Goal: Transaction & Acquisition: Purchase product/service

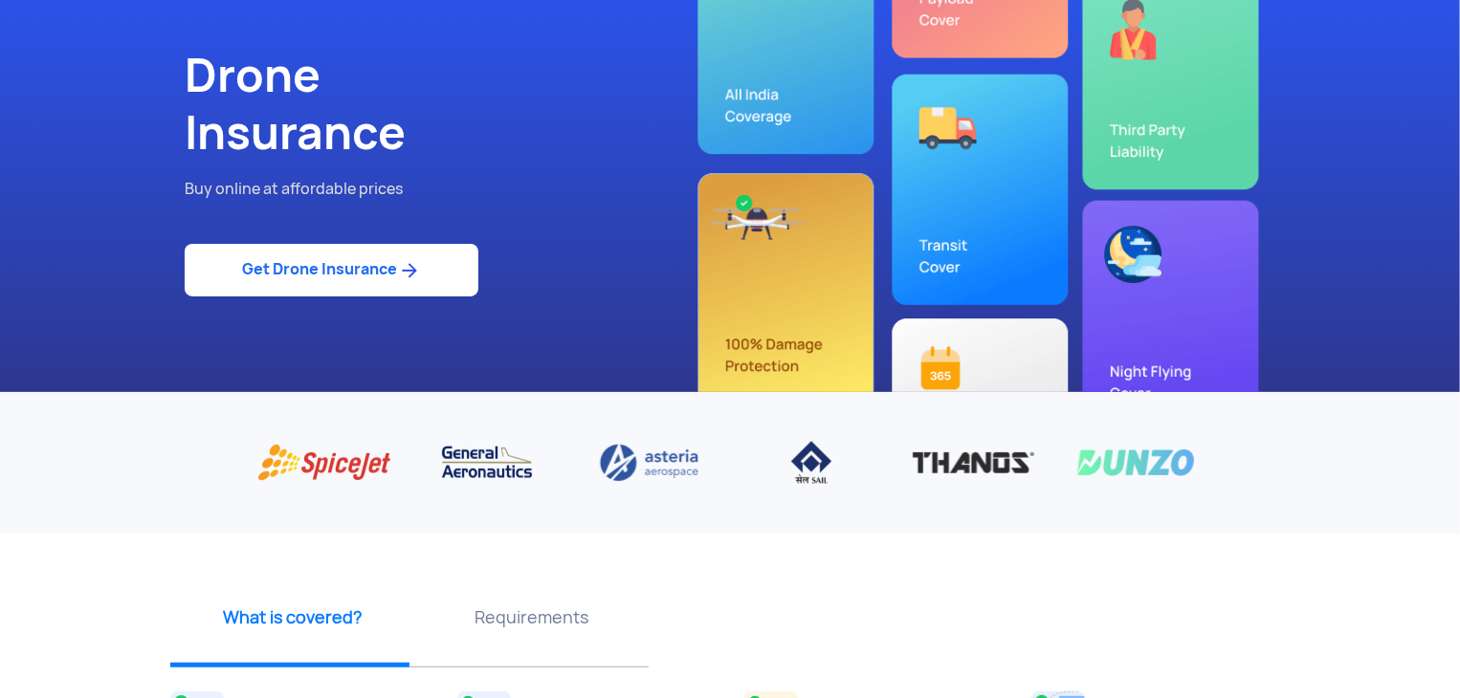
scroll to position [478, 0]
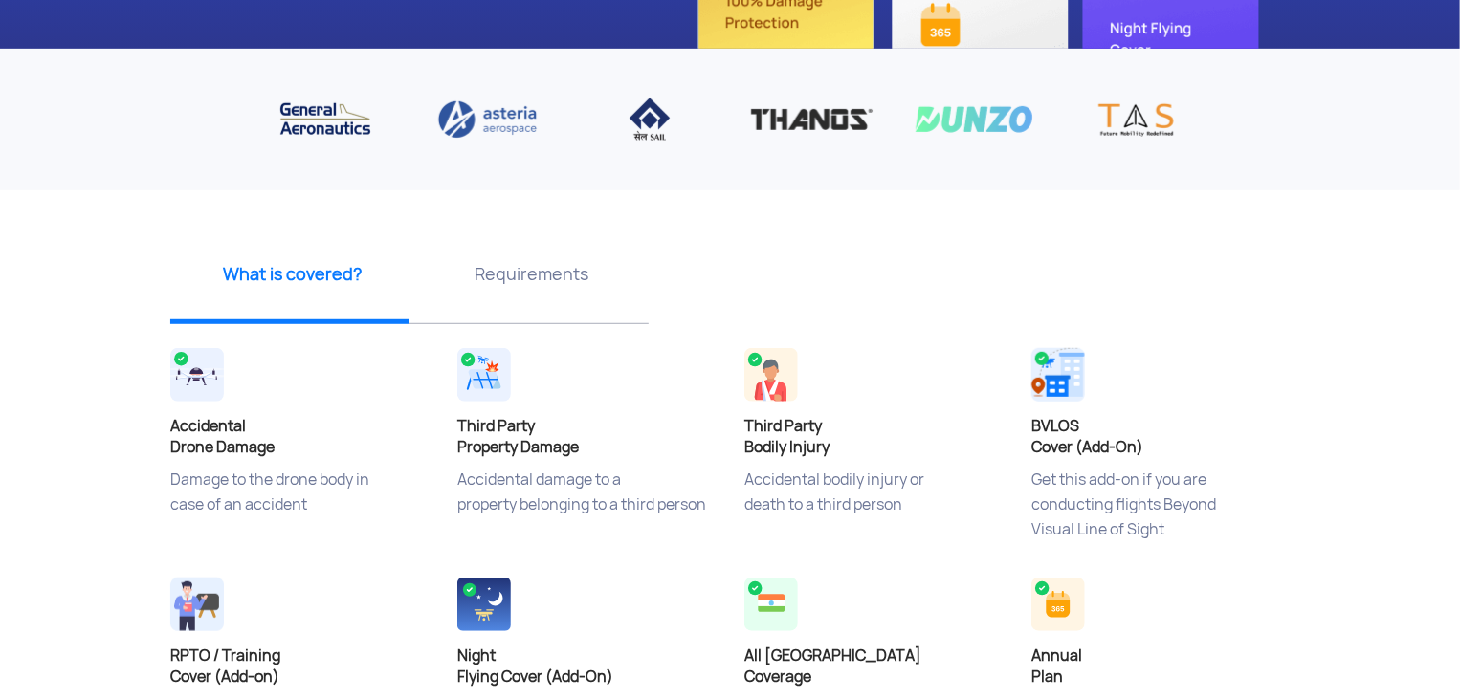
click at [520, 441] on h4 "Third Party Property Damage" at bounding box center [586, 437] width 258 height 42
click at [577, 487] on p "Accidental damage to a property belonging to a third person" at bounding box center [586, 516] width 258 height 96
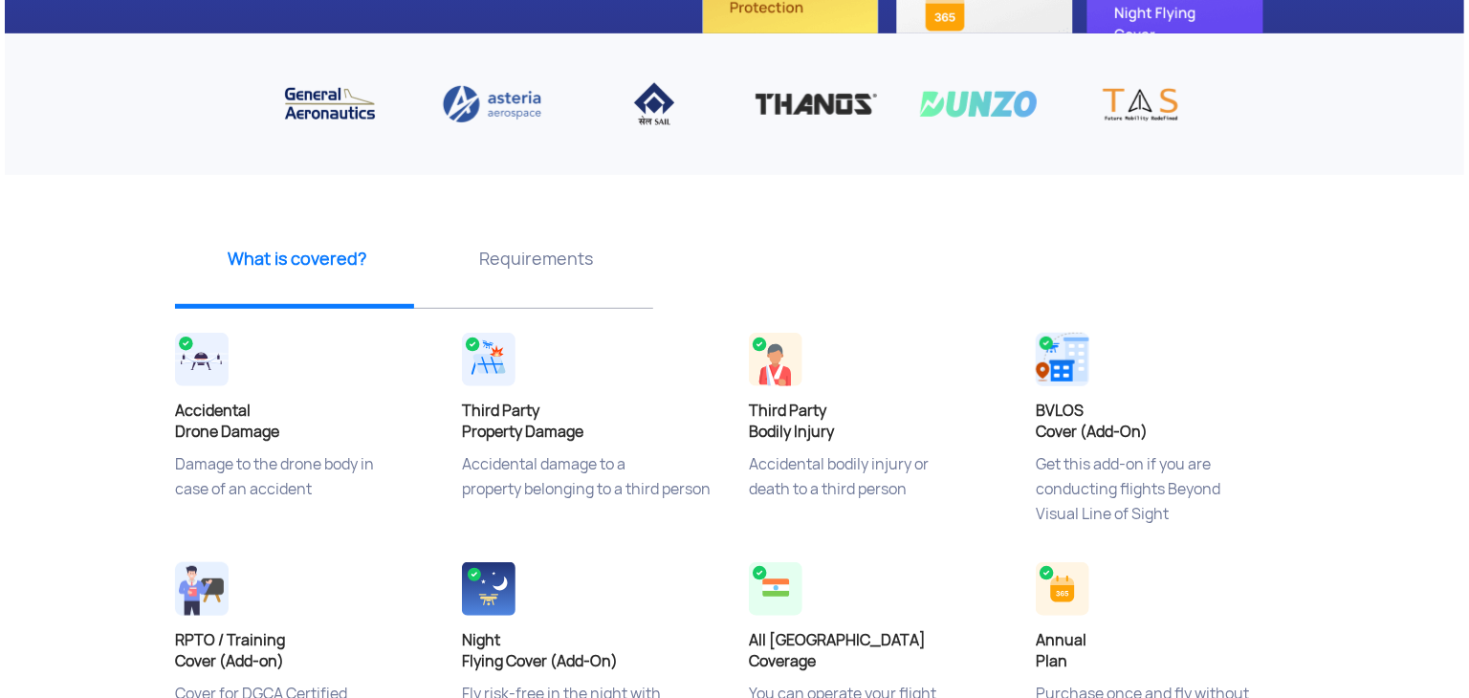
scroll to position [1052, 0]
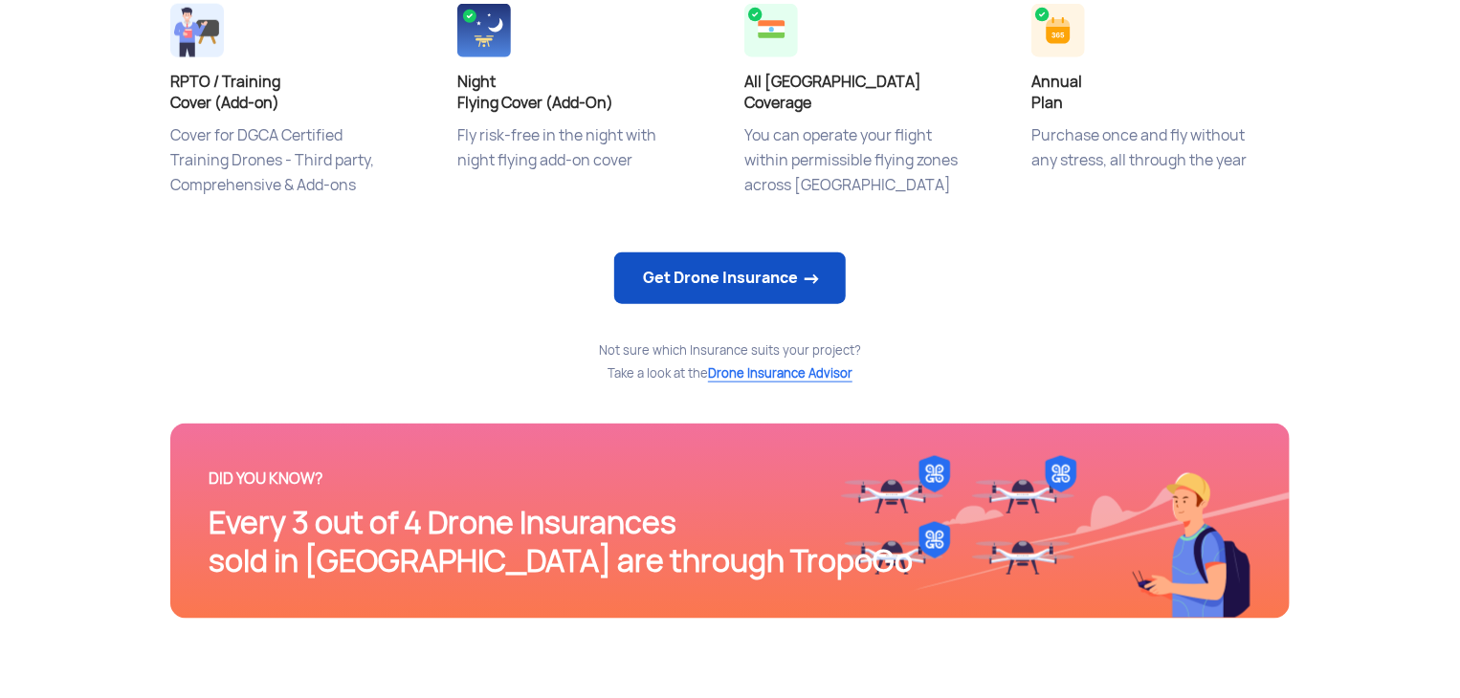
click at [808, 280] on link "Get Drone Insurance" at bounding box center [729, 279] width 231 height 52
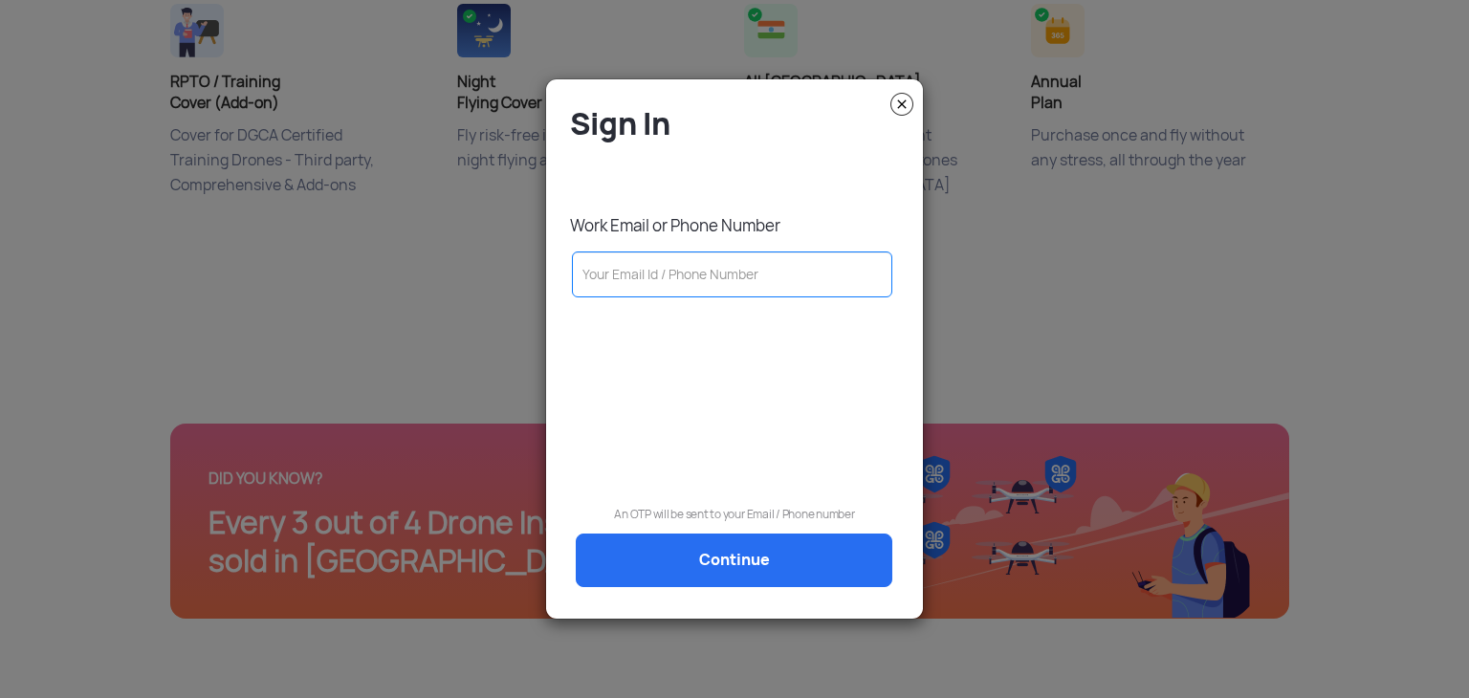
click at [805, 280] on input "text" at bounding box center [732, 275] width 320 height 46
type input "8"
type input "[EMAIL_ADDRESS]"
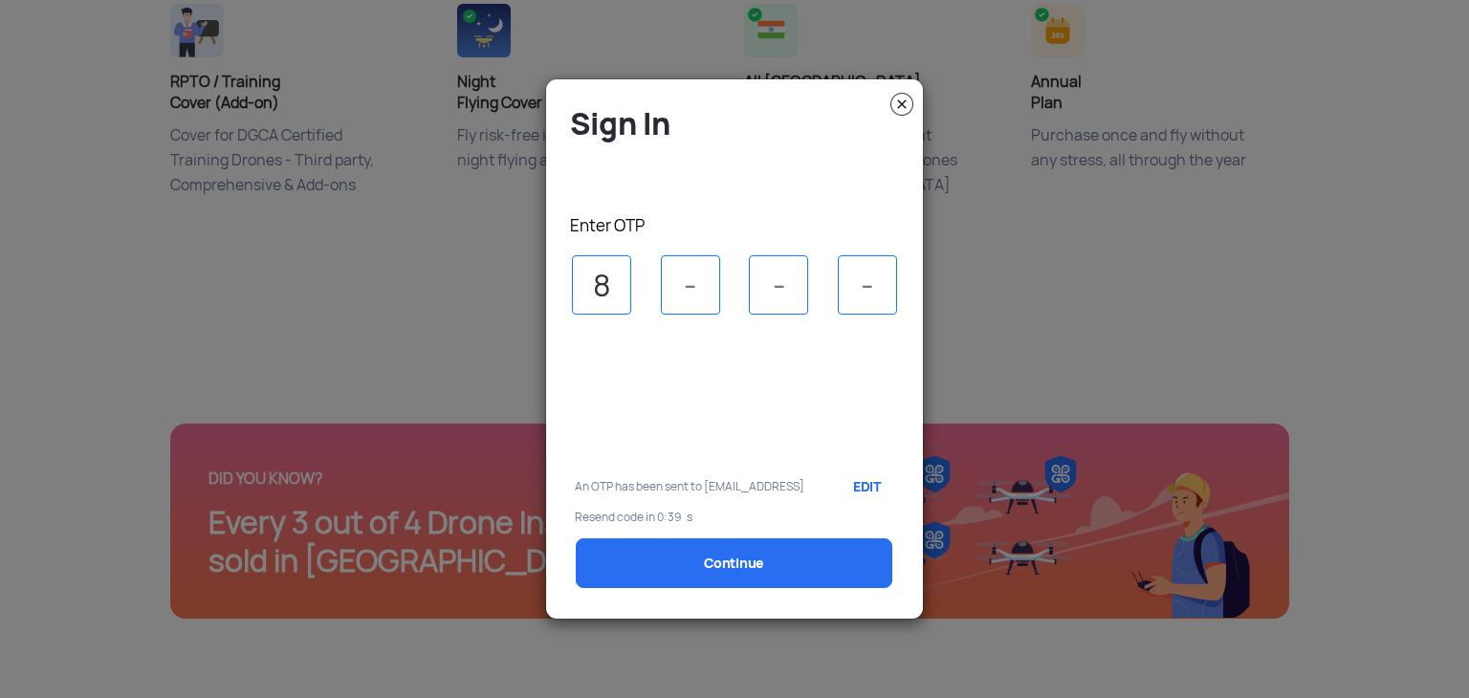
type input "8"
type input "6"
type input "5"
type input "6"
select select "1000000"
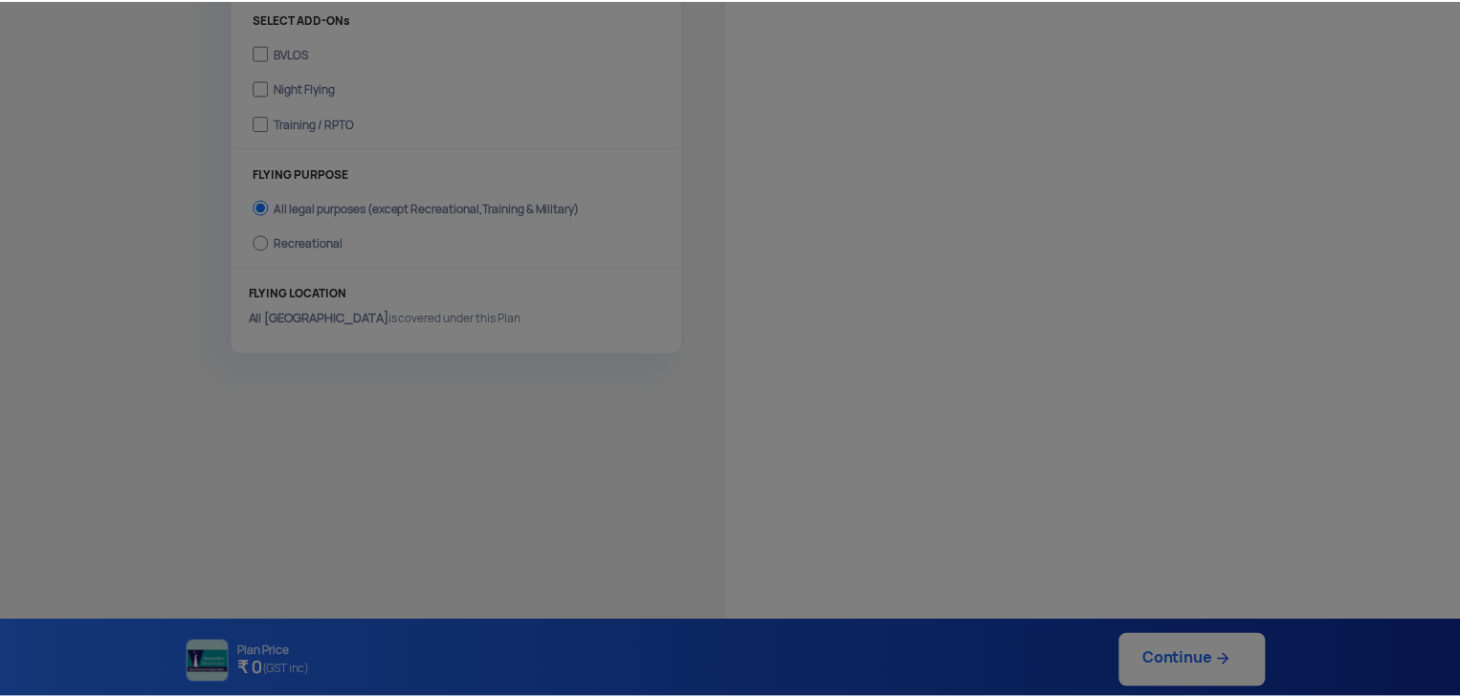
scroll to position [698, 0]
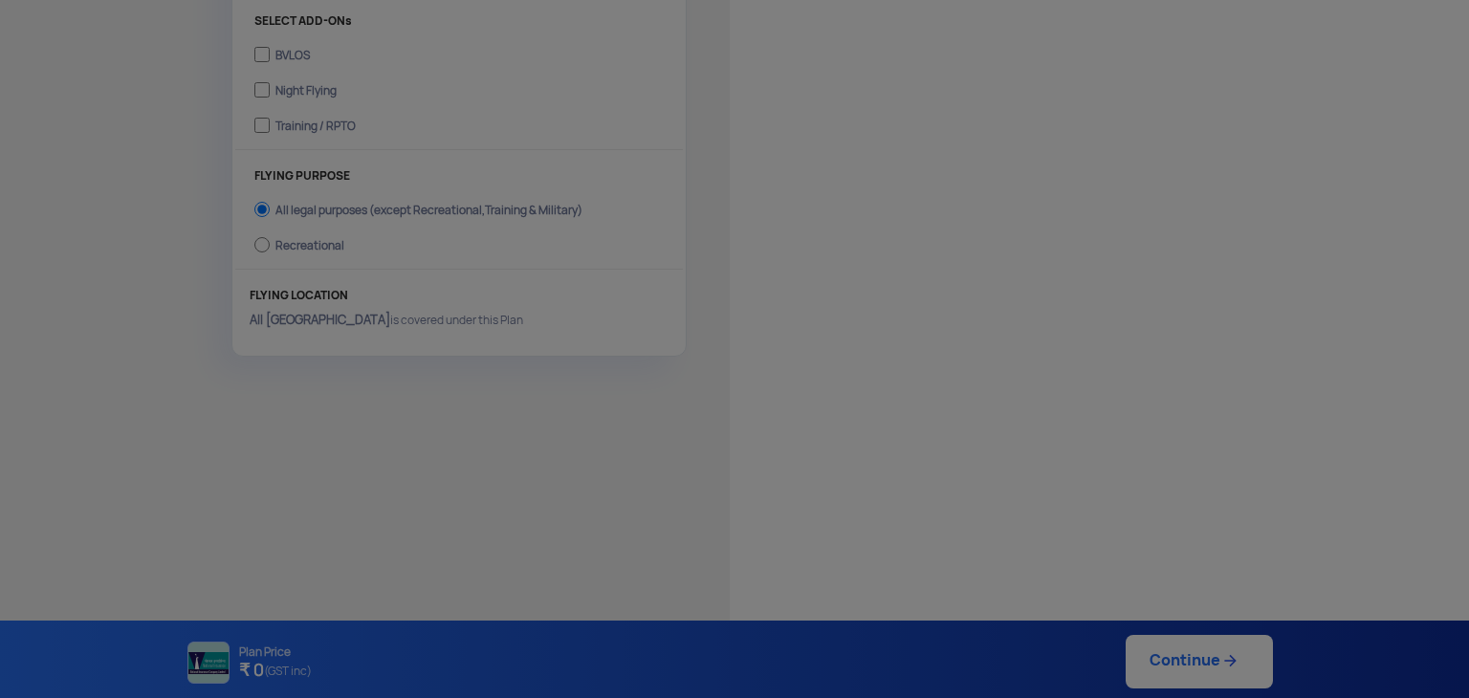
type input "[DATE] 4:49:00 PM"
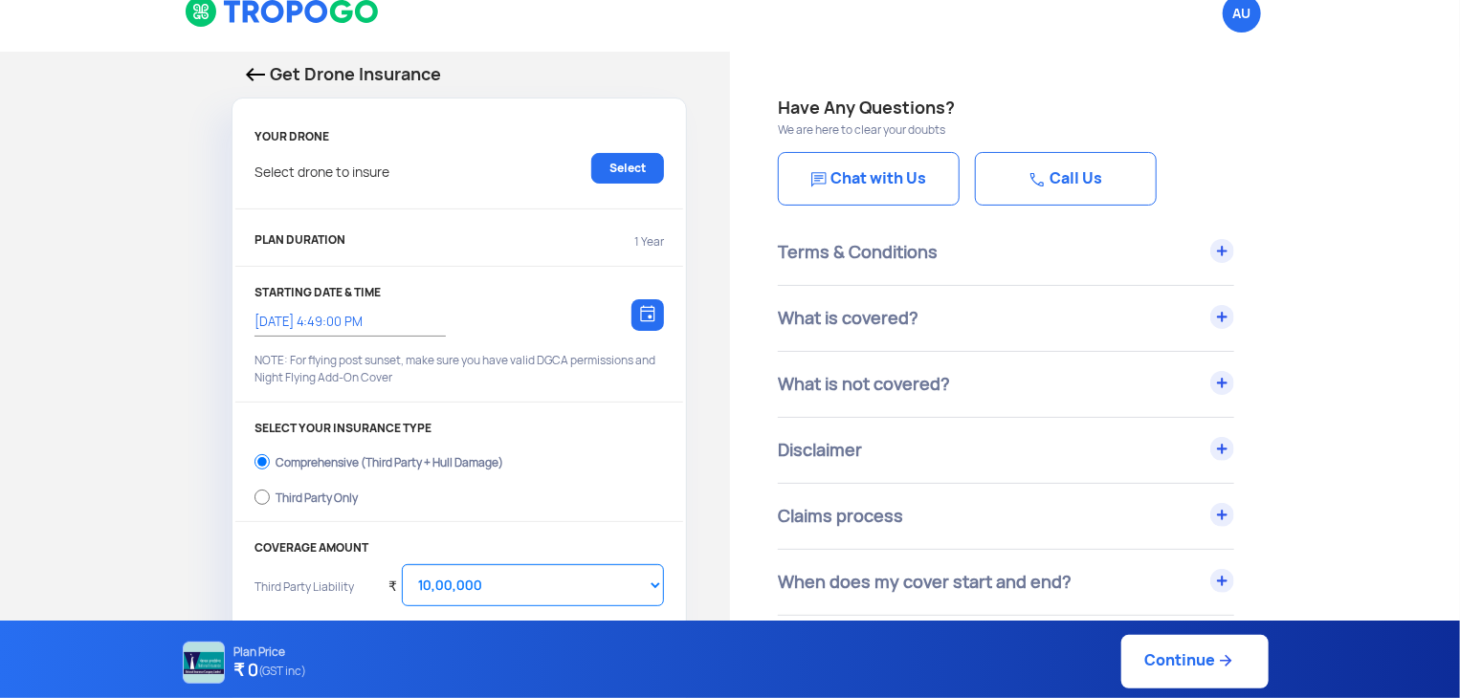
scroll to position [0, 0]
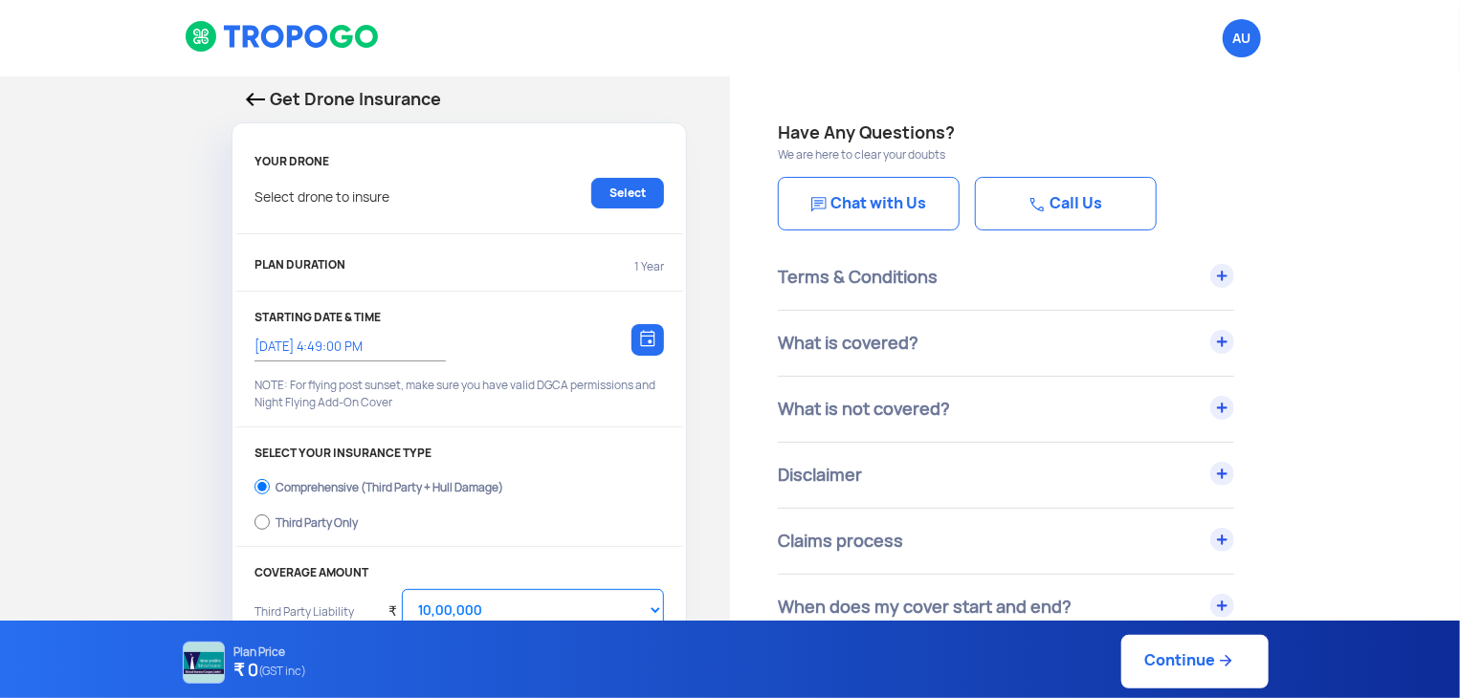
click at [363, 196] on p "Select drone to insure" at bounding box center [321, 193] width 135 height 31
click at [641, 198] on link "Select" at bounding box center [627, 193] width 73 height 31
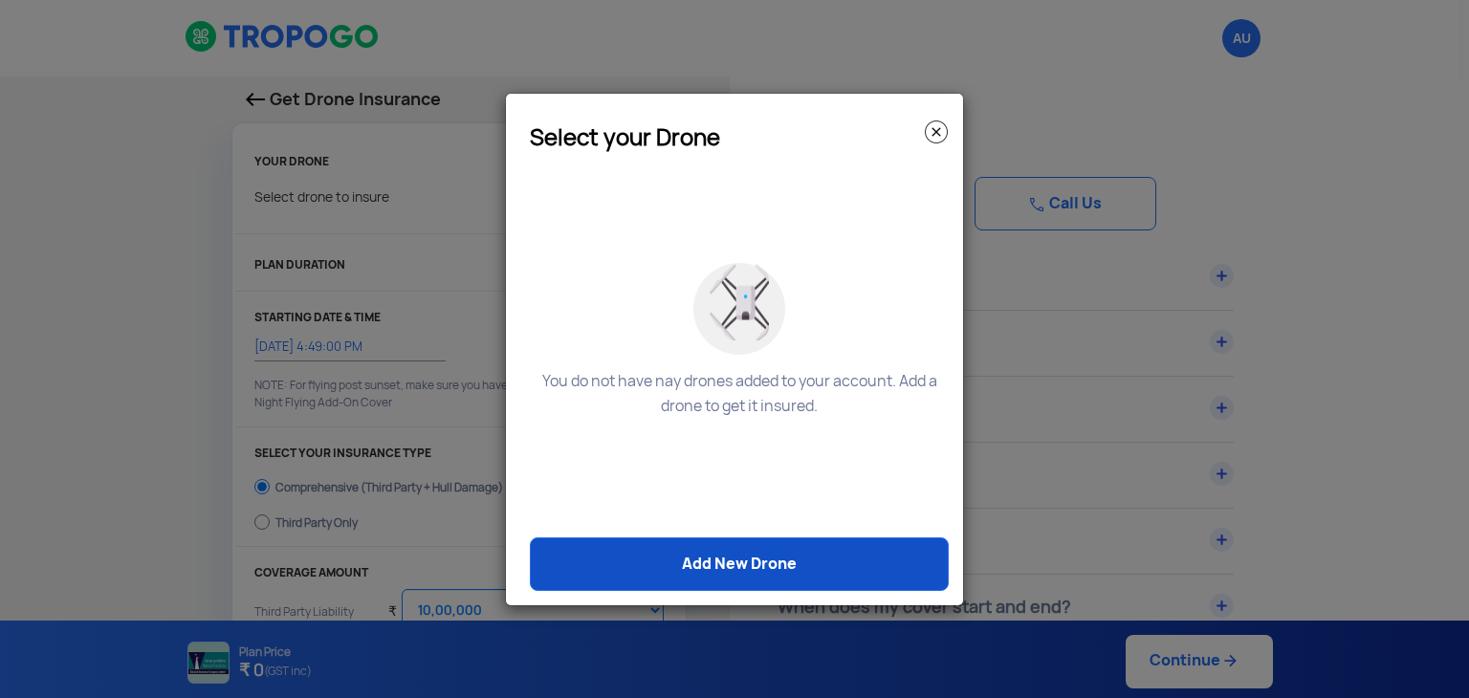
click at [716, 557] on link "Add New Drone" at bounding box center [739, 565] width 419 height 54
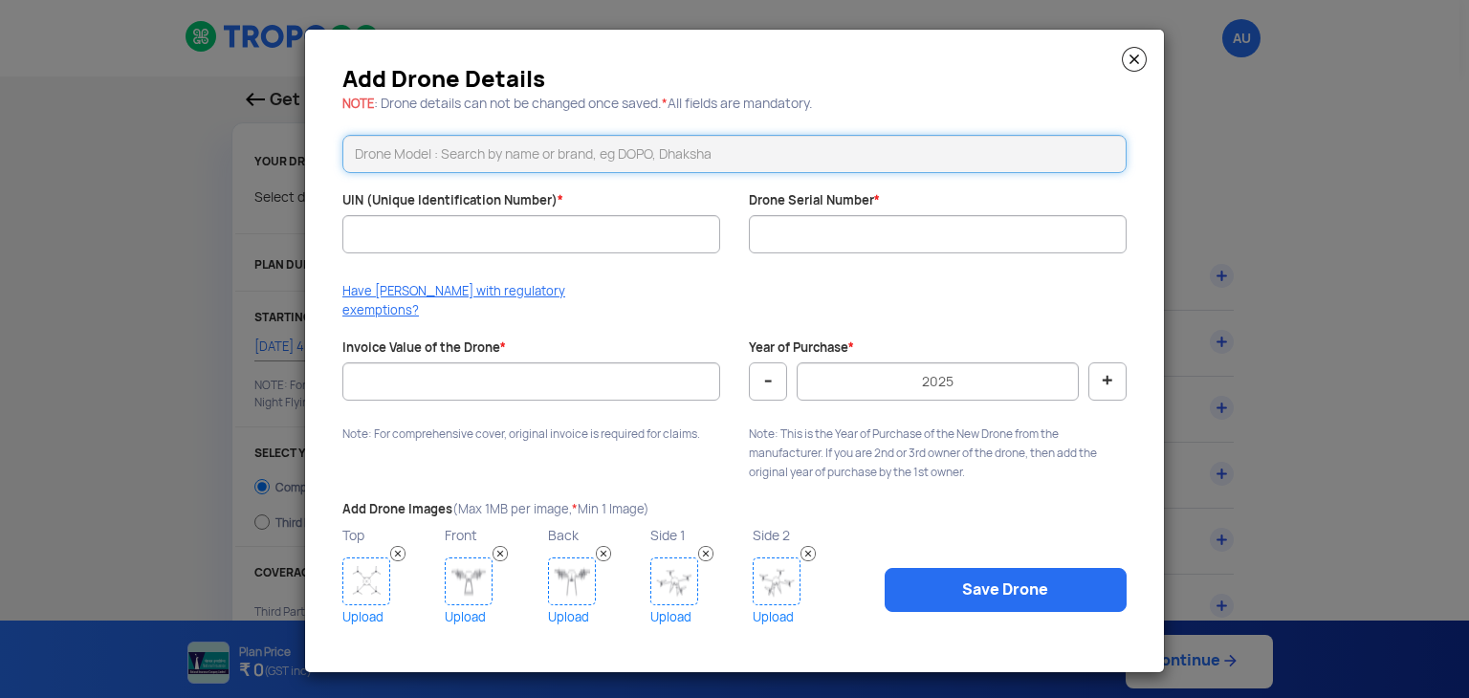
click at [631, 168] on input "text" at bounding box center [734, 154] width 784 height 38
click at [459, 200] on li "DJI Mini 4 Pro" at bounding box center [734, 195] width 782 height 43
type input "DJI Mini 4 Pro"
click at [1129, 69] on img at bounding box center [1134, 59] width 25 height 25
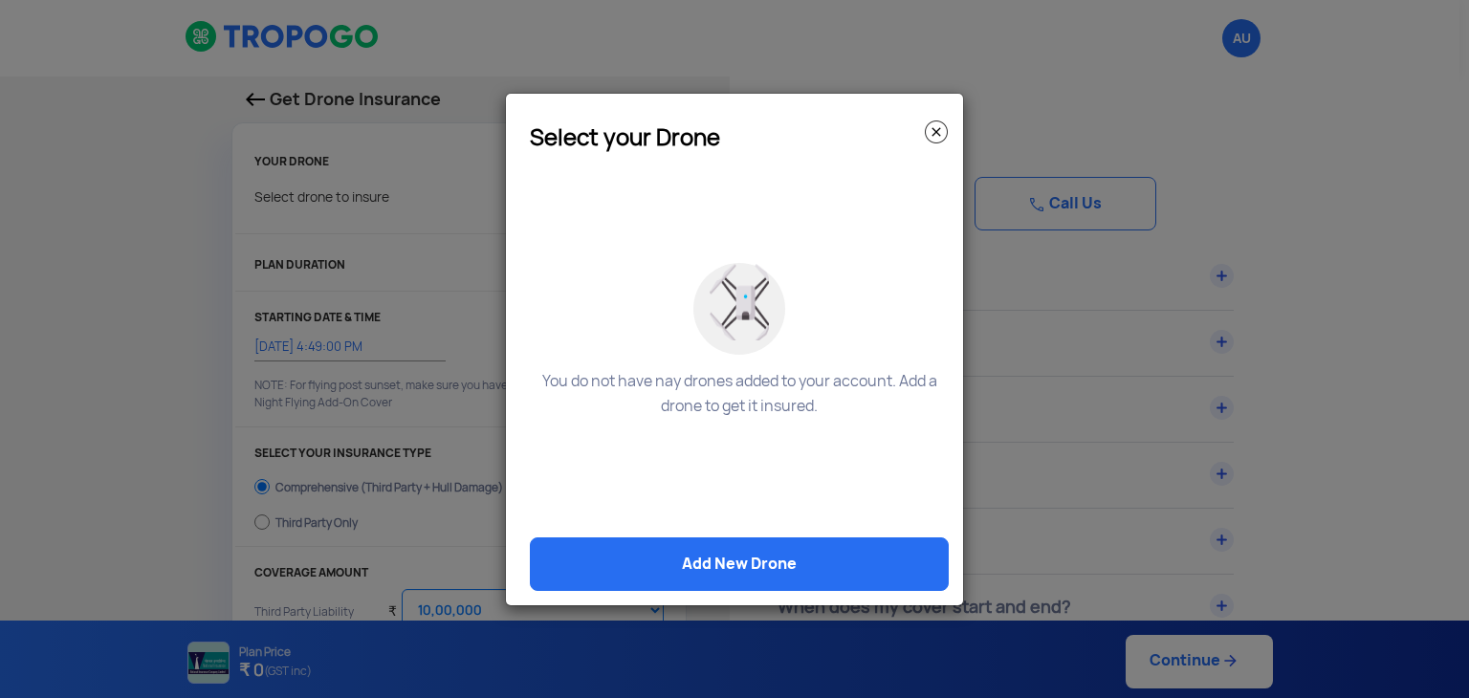
click at [933, 135] on img at bounding box center [936, 132] width 23 height 23
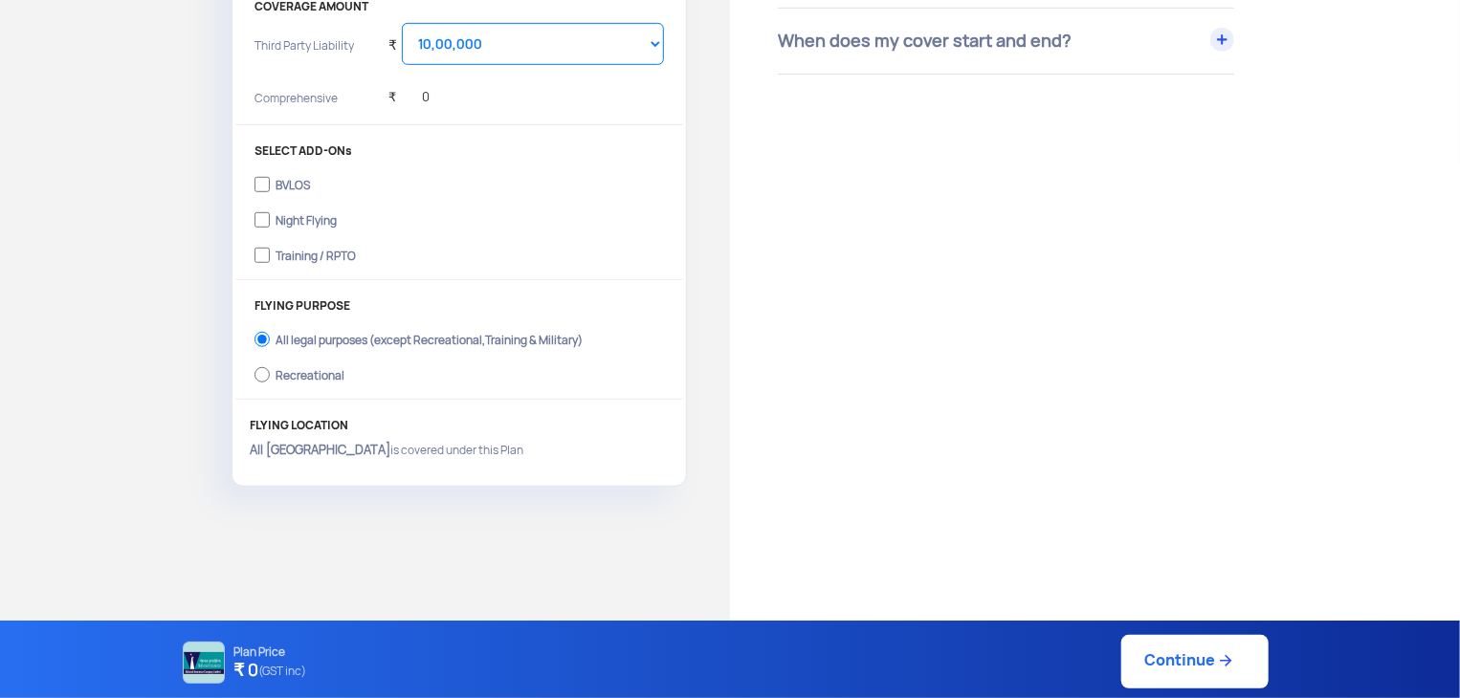
scroll to position [574, 0]
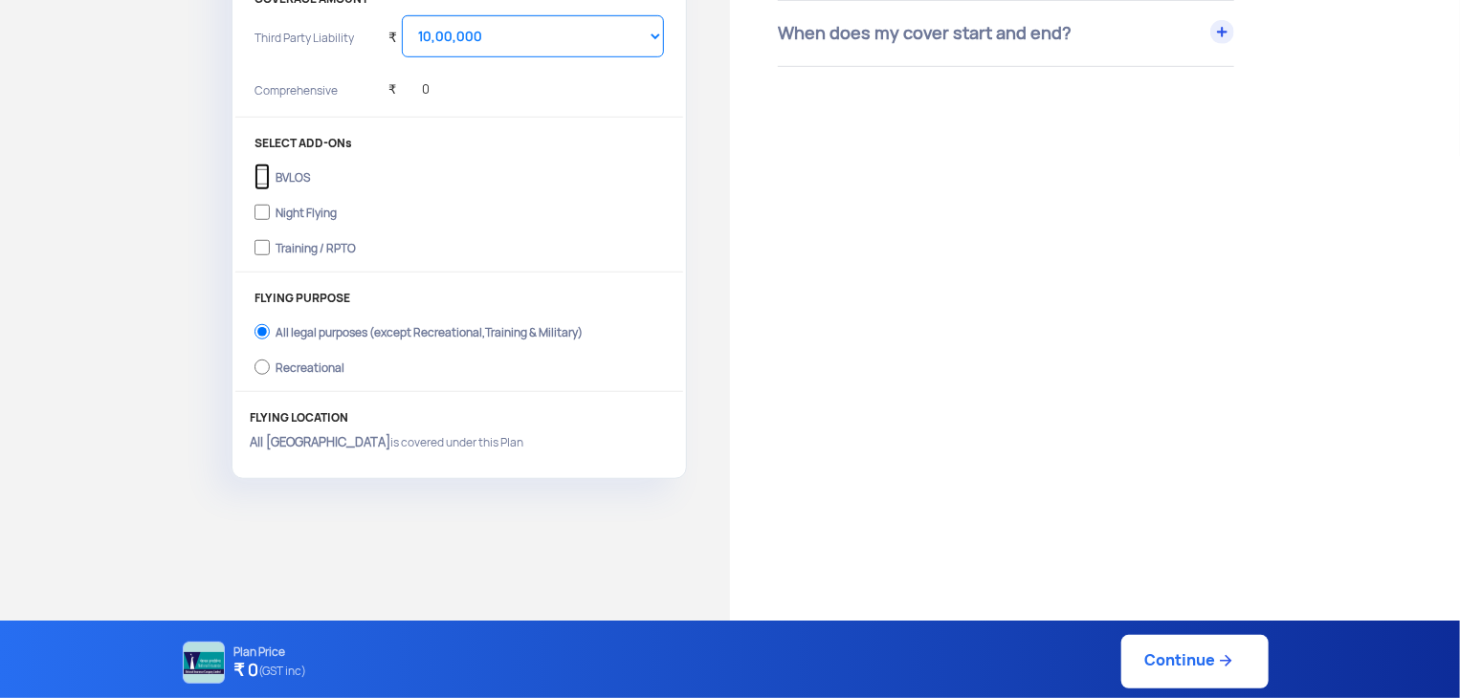
click at [263, 174] on input "BVLOS" at bounding box center [261, 177] width 15 height 27
checkbox input "true"
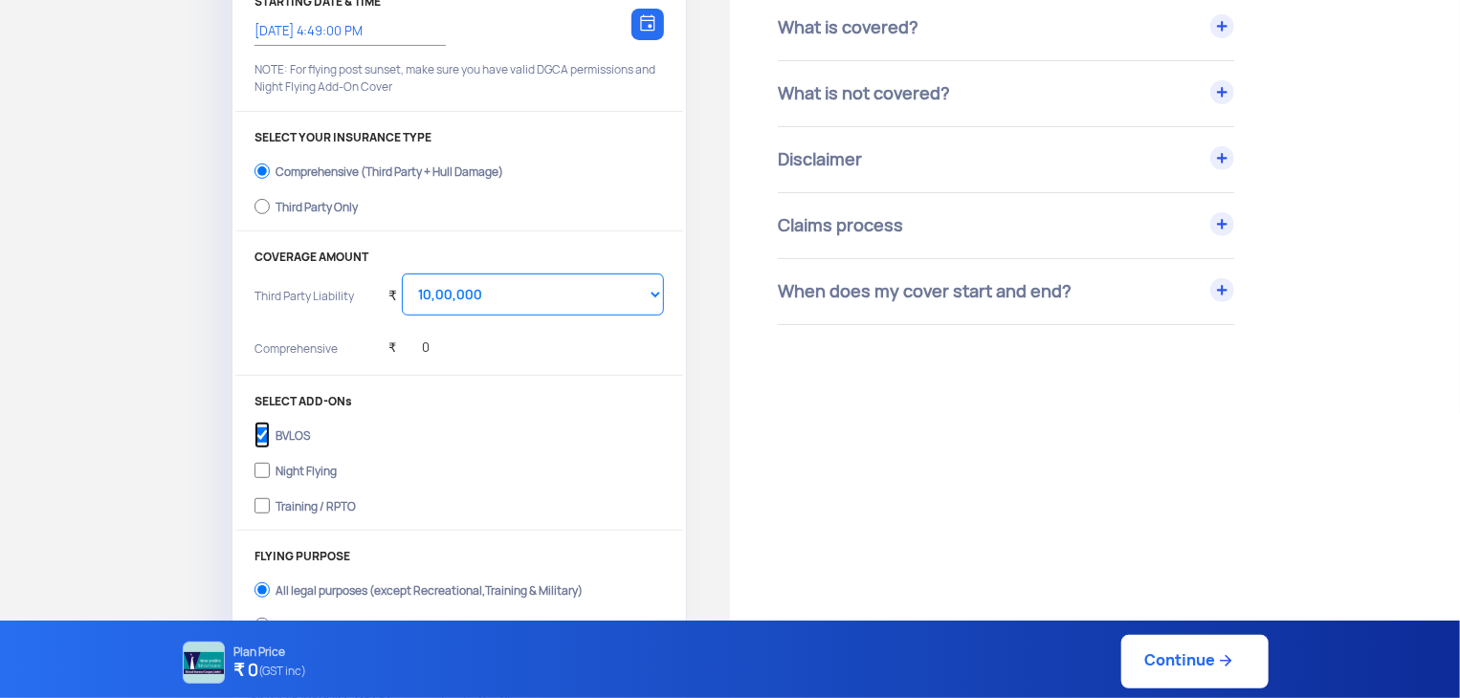
scroll to position [220, 0]
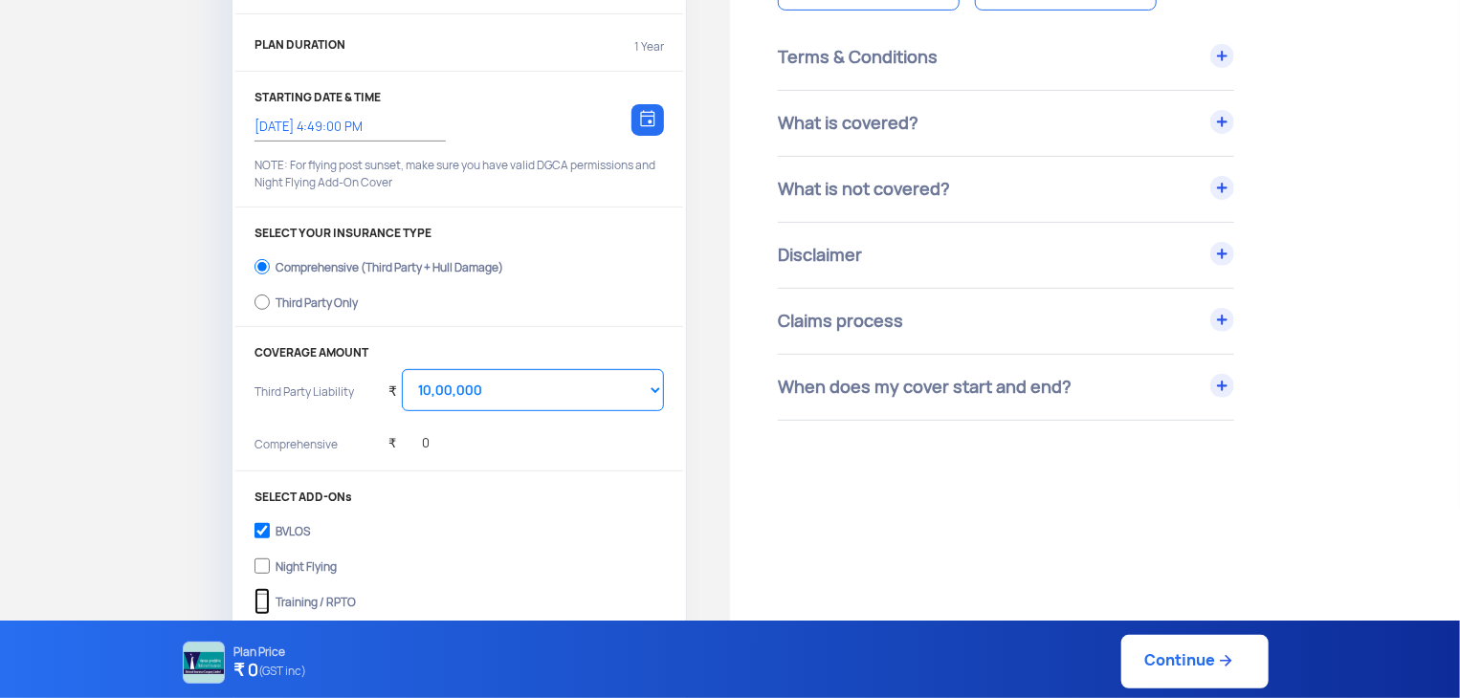
click at [256, 602] on input "Training / RPTO" at bounding box center [261, 601] width 15 height 27
checkbox input "true"
click at [260, 568] on input "Night Flying" at bounding box center [261, 566] width 15 height 27
checkbox input "true"
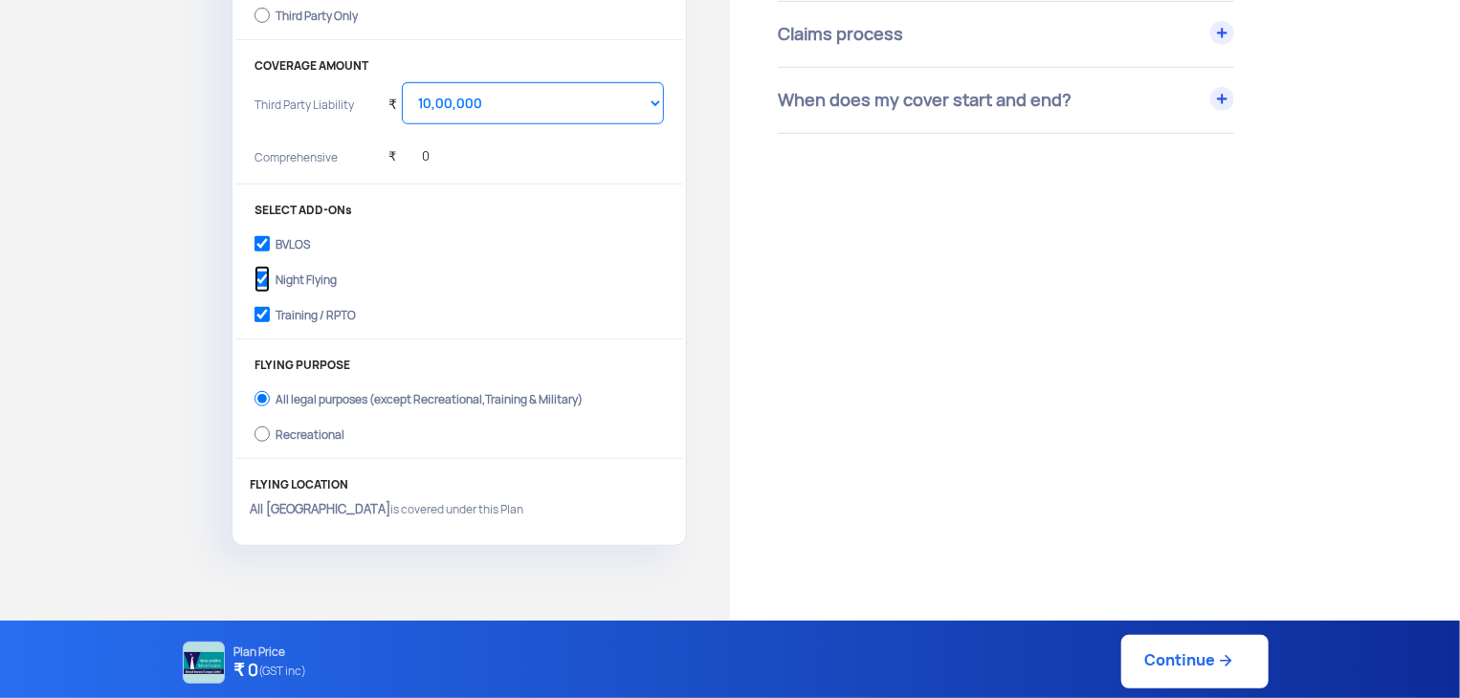
scroll to position [124, 0]
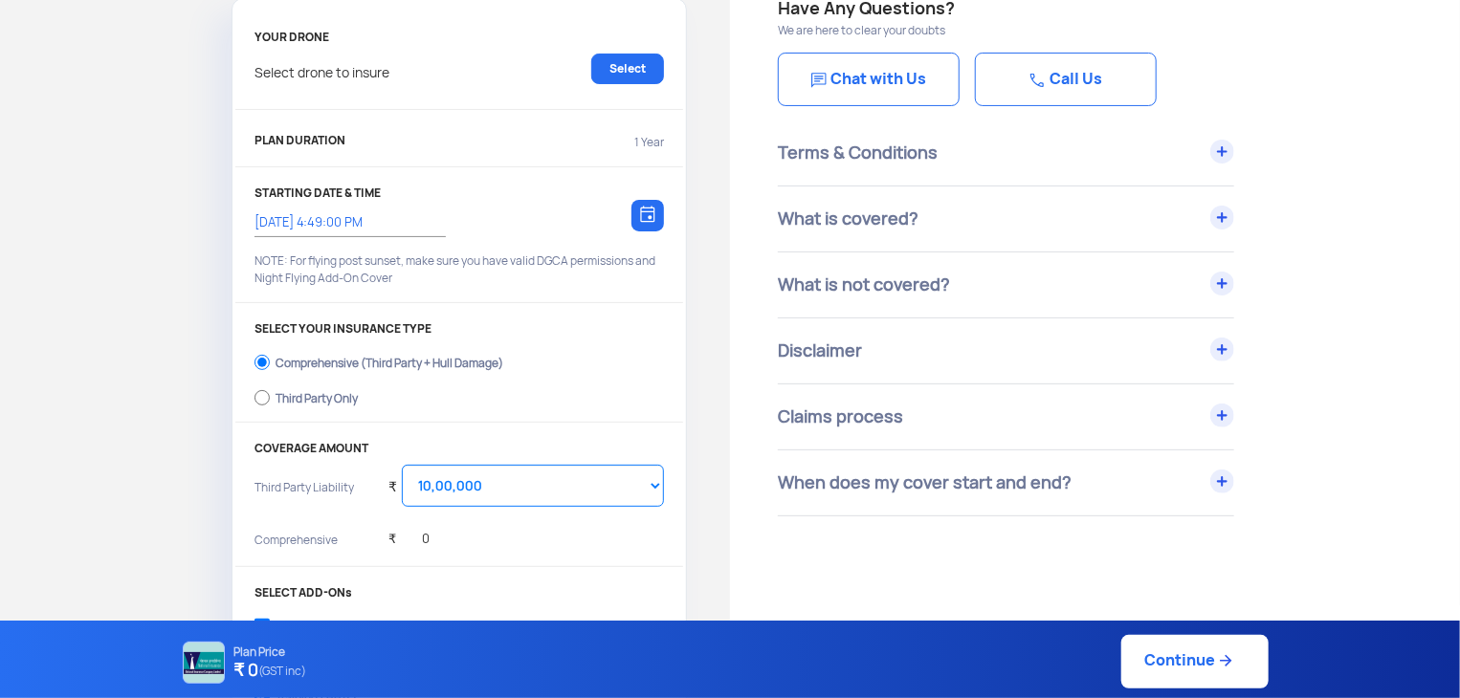
click at [1030, 222] on div "What is covered?" at bounding box center [1006, 219] width 456 height 65
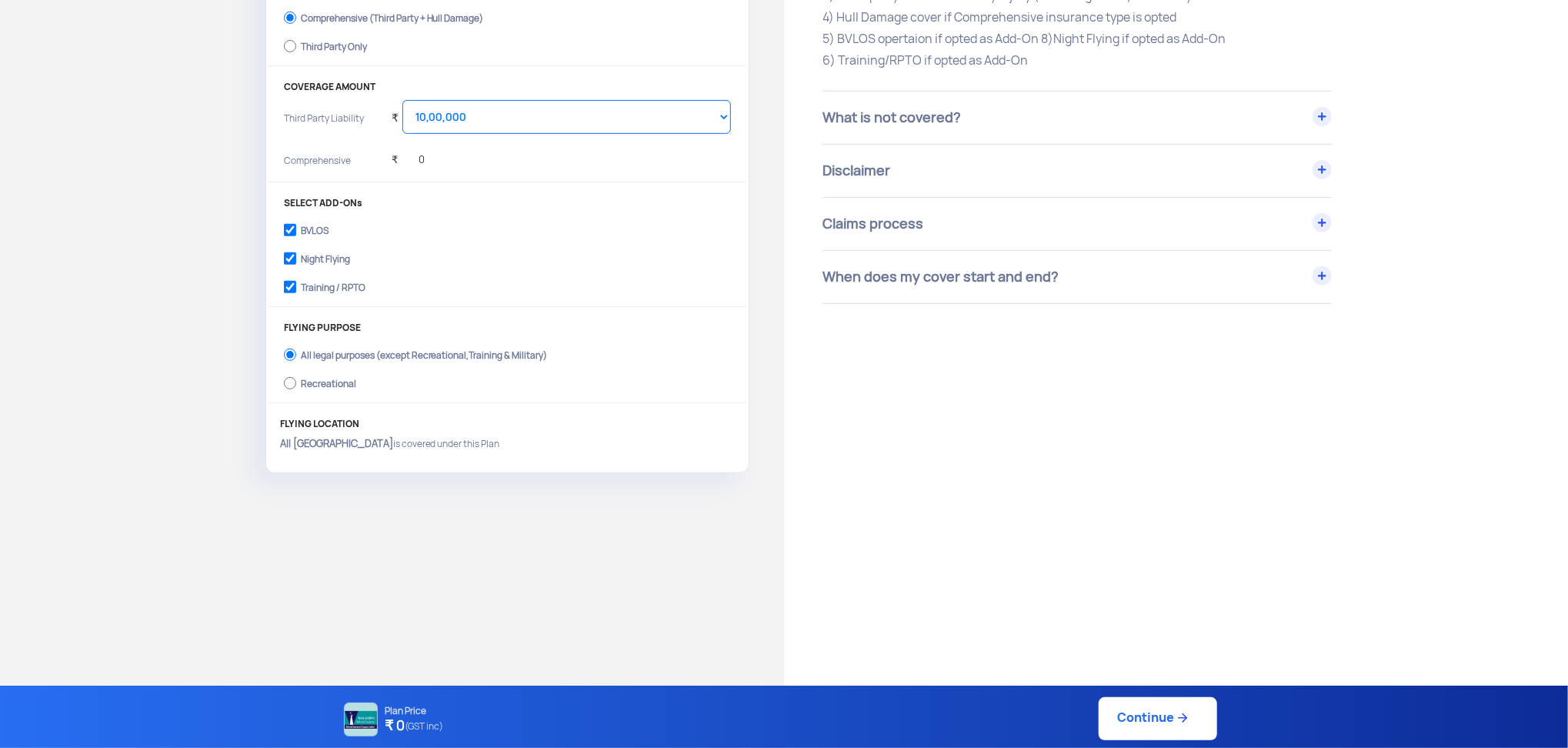
scroll to position [347, 0]
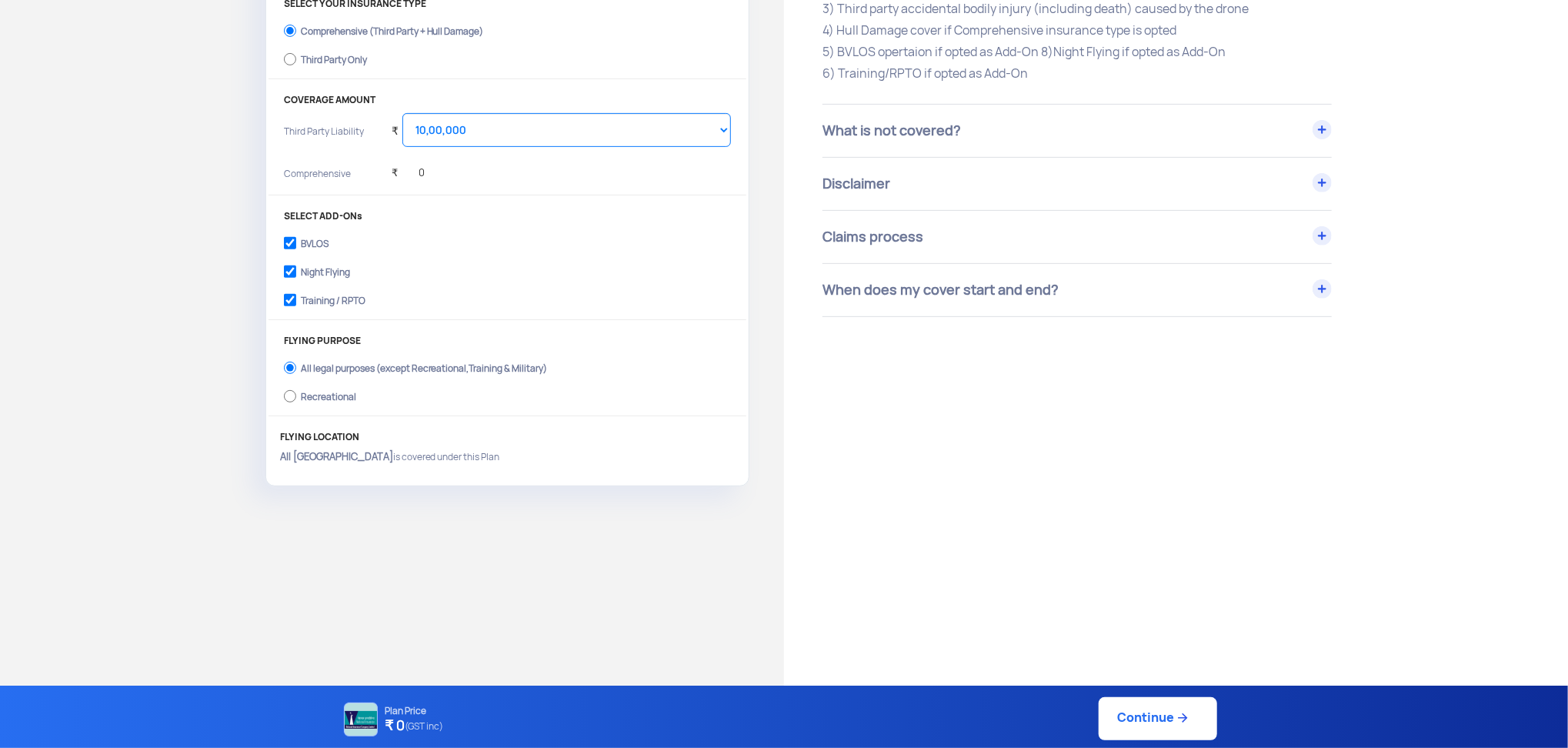
click at [1113, 229] on div "Claims process" at bounding box center [1077, 236] width 509 height 52
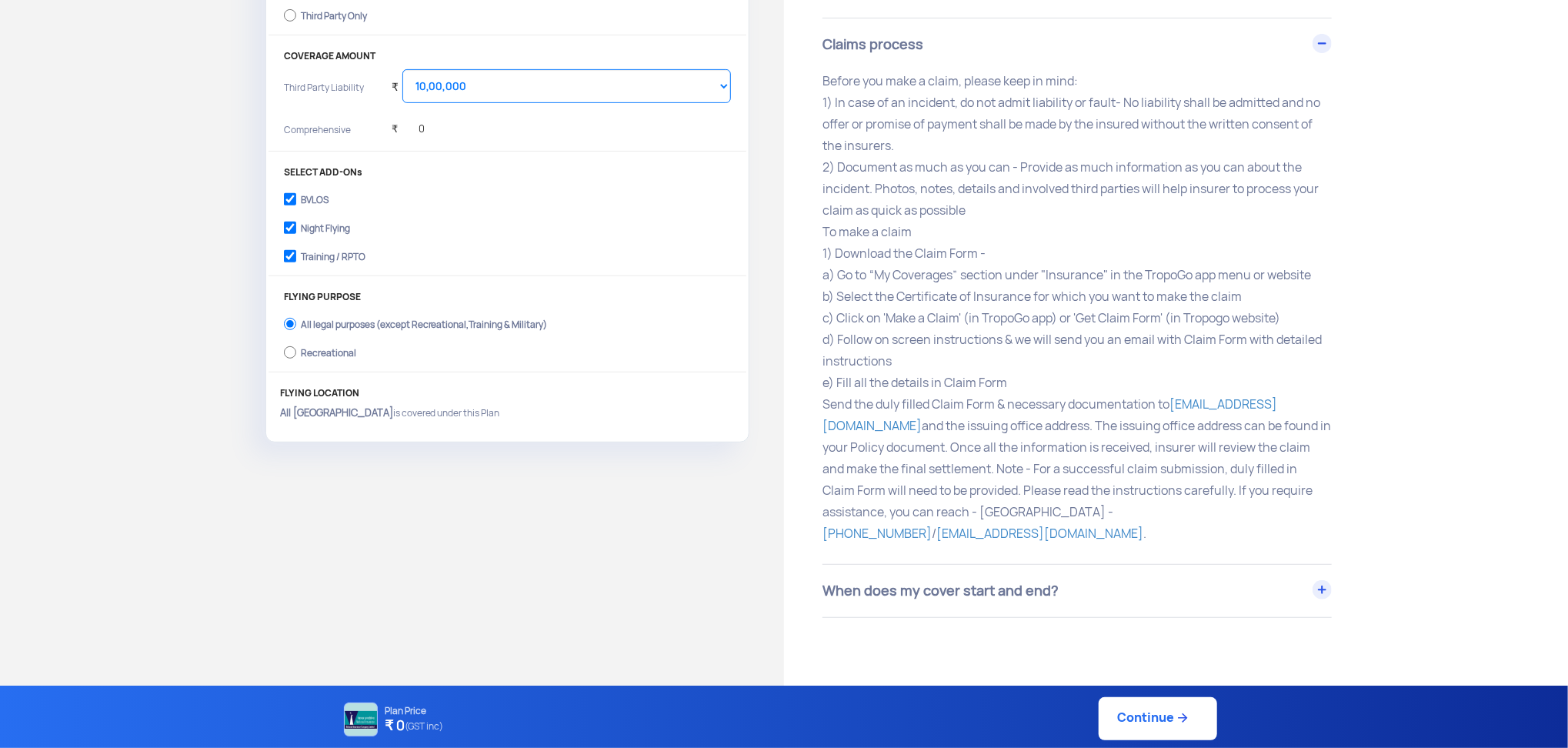
scroll to position [356, 0]
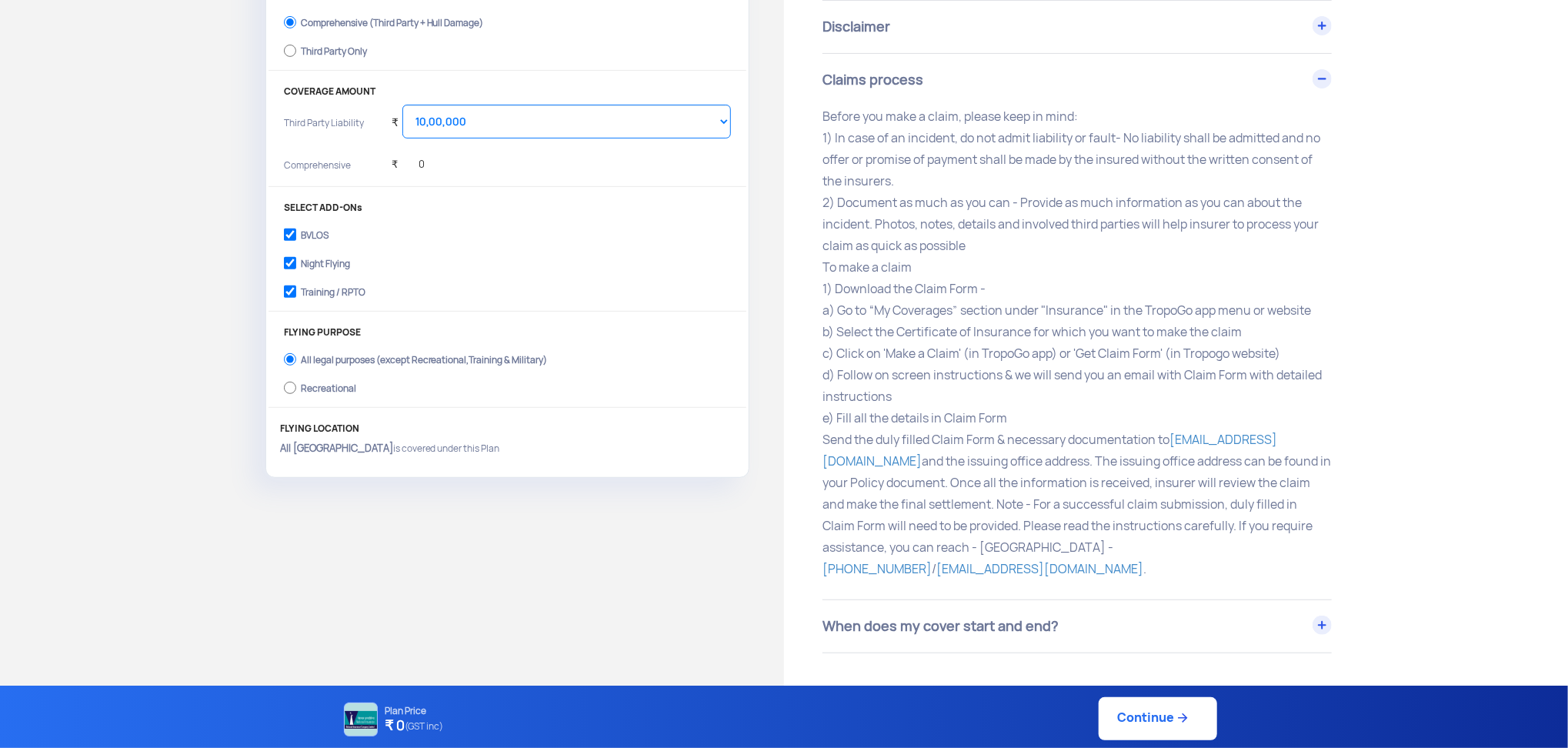
click at [1169, 549] on div "When does my cover start and end?" at bounding box center [1077, 626] width 509 height 52
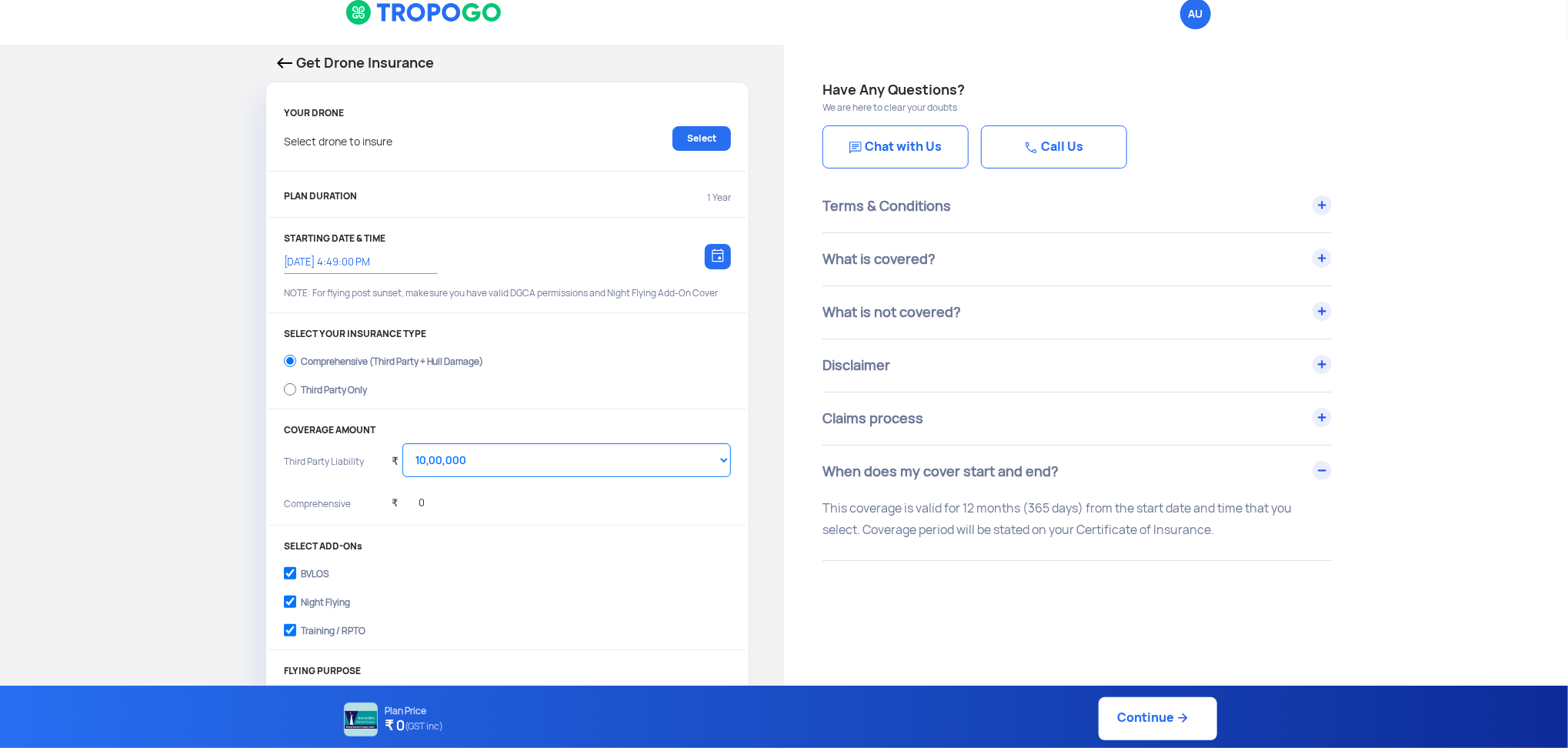
scroll to position [0, 0]
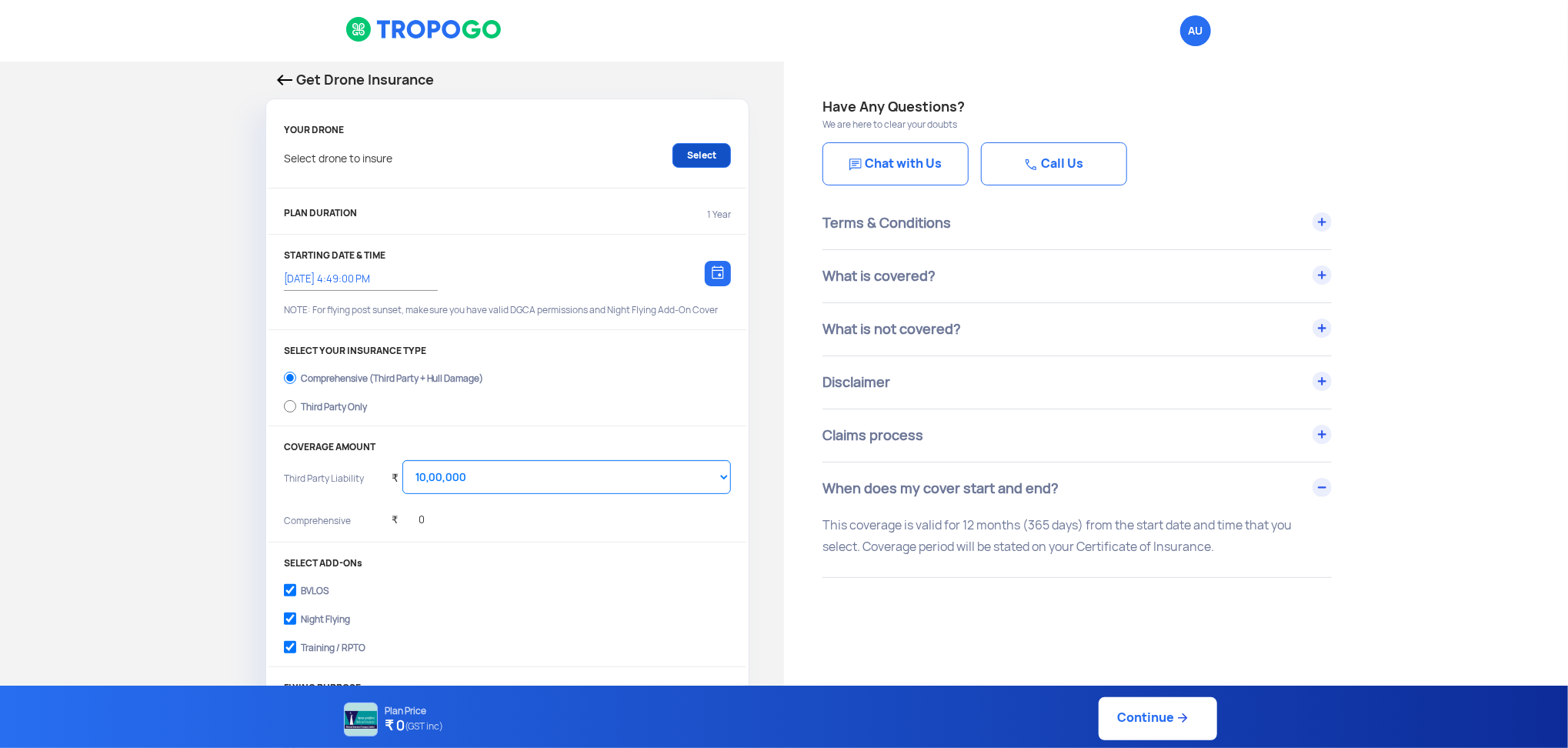
click at [707, 163] on link "Select" at bounding box center [701, 155] width 59 height 25
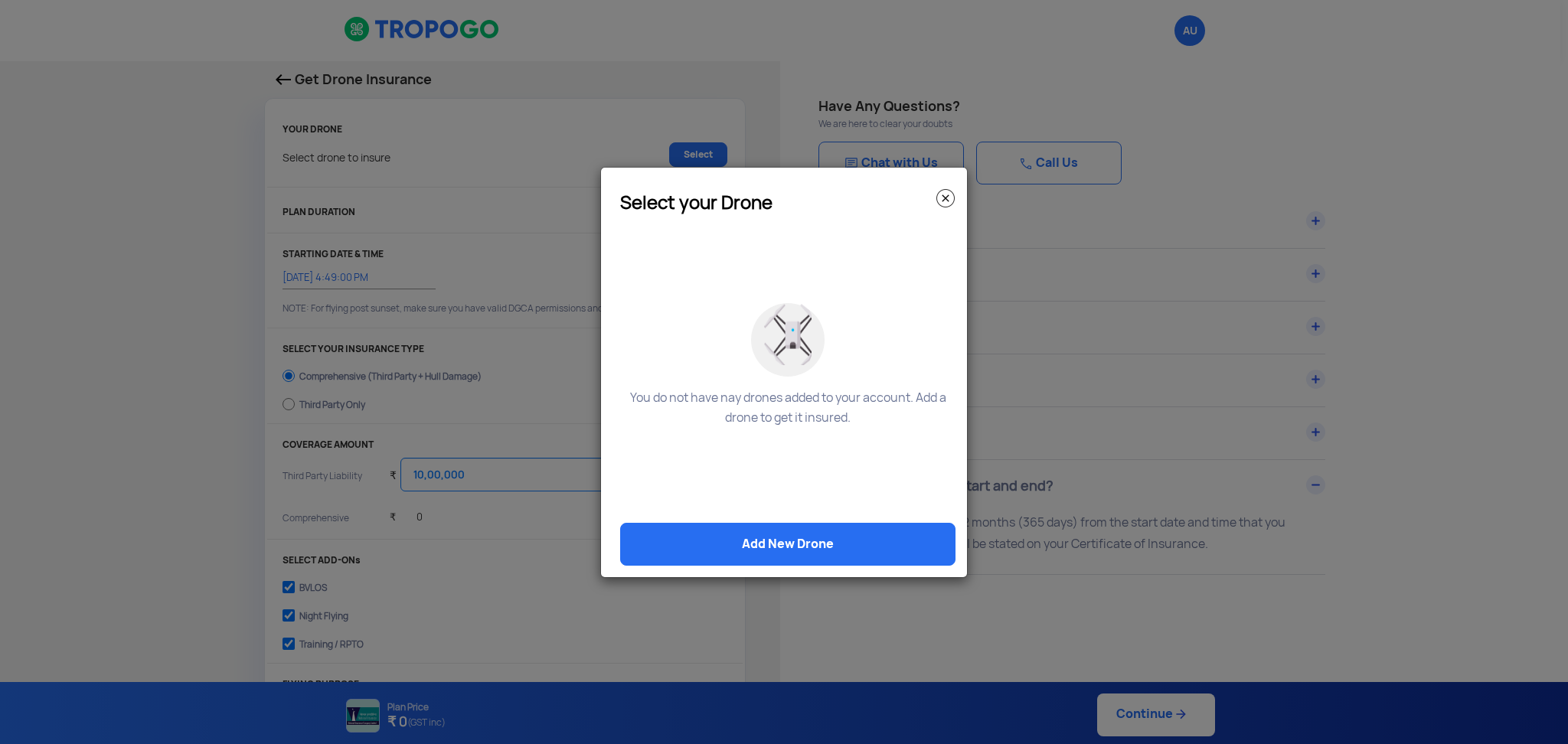
click at [712, 520] on div "You do not have nay drones added to your account. Add a drone to get it insured." at bounding box center [788, 370] width 359 height 306
click at [711, 530] on link "Add New Drone" at bounding box center [788, 544] width 335 height 43
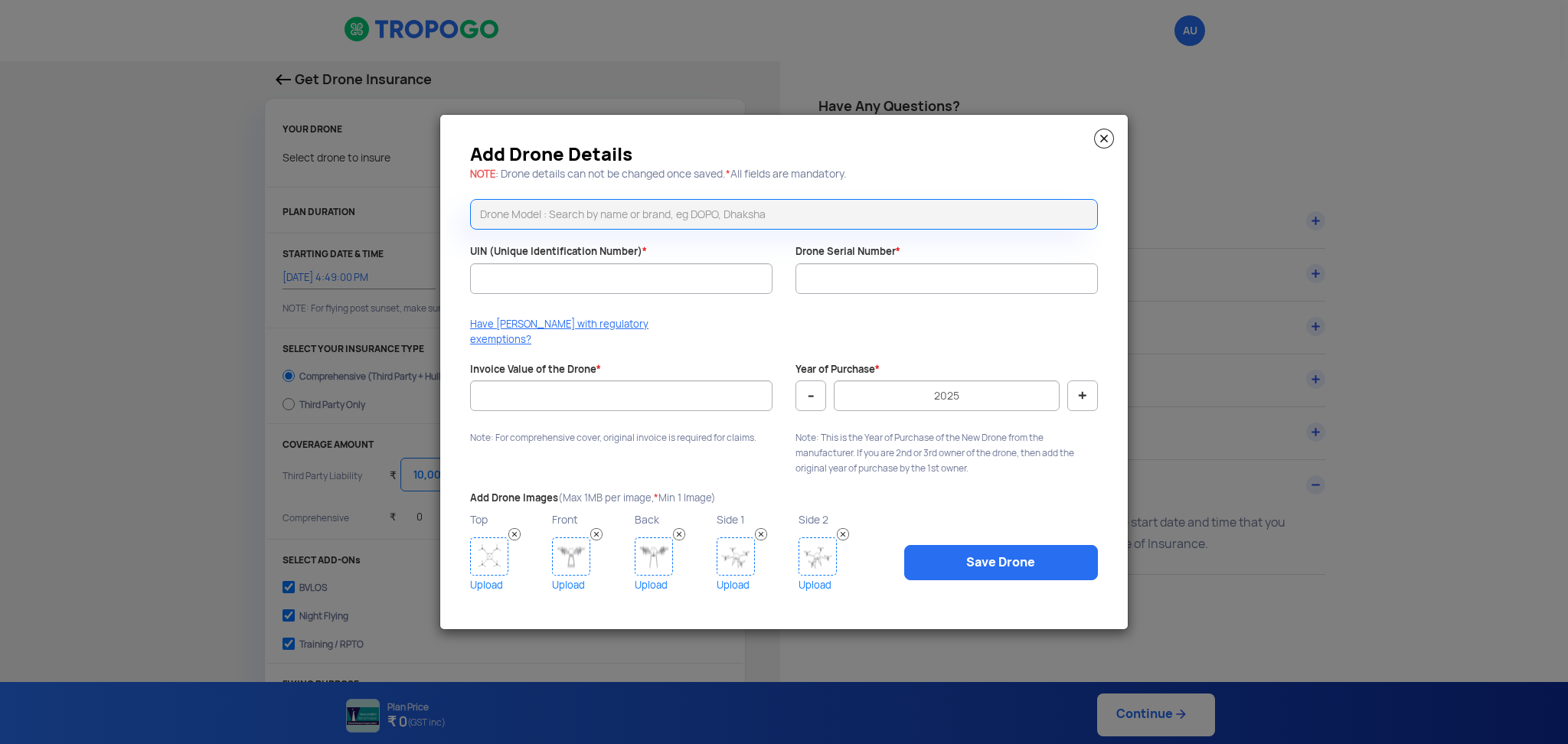
click at [1164, 405] on modal-container "Add Drone Details NOTE : Drone details can not be changed once saved. * All fie…" at bounding box center [784, 372] width 1568 height 744
click at [1107, 149] on img at bounding box center [1104, 138] width 20 height 20
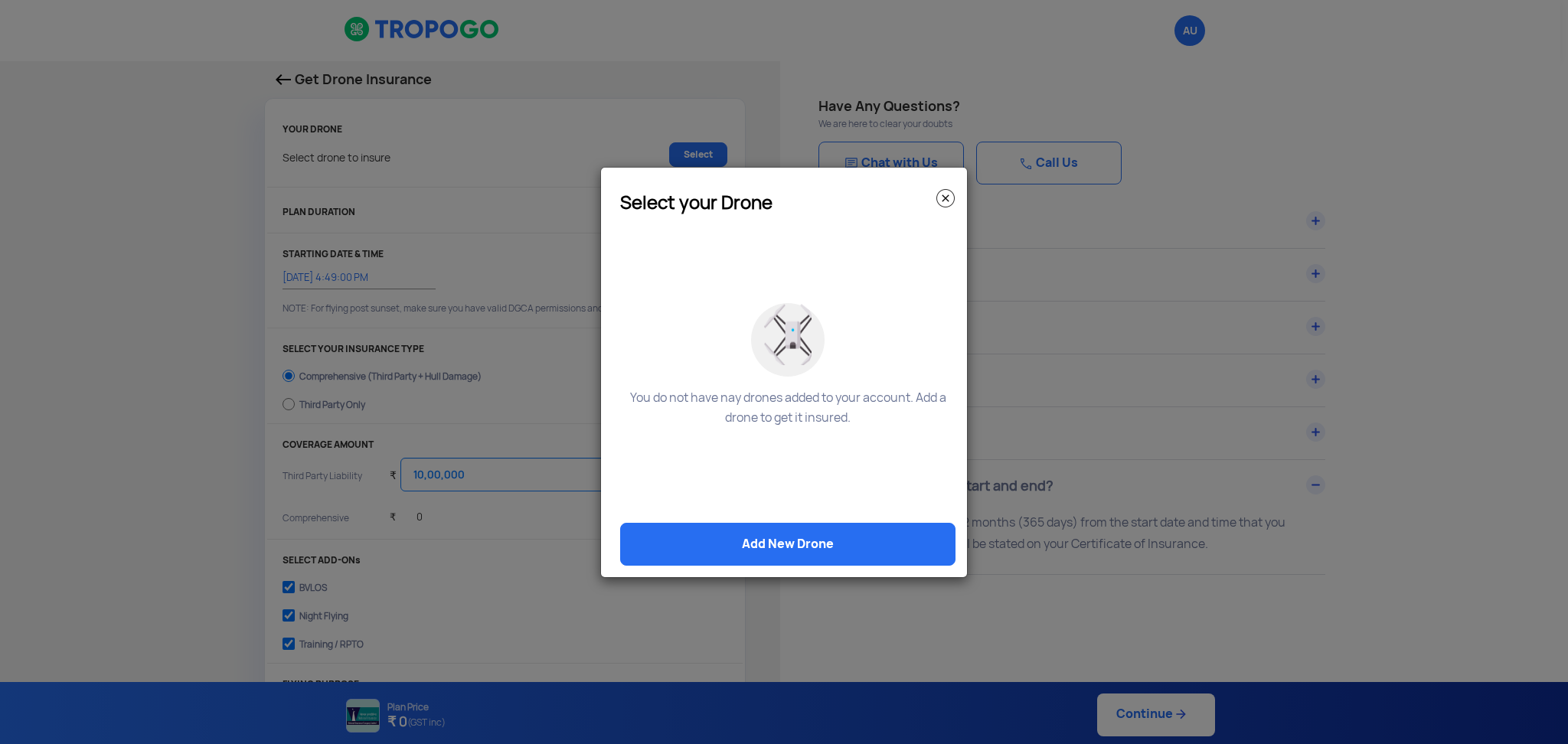
click at [924, 202] on h3 "Select your Drone" at bounding box center [788, 202] width 335 height 12
click at [945, 199] on img at bounding box center [945, 198] width 18 height 18
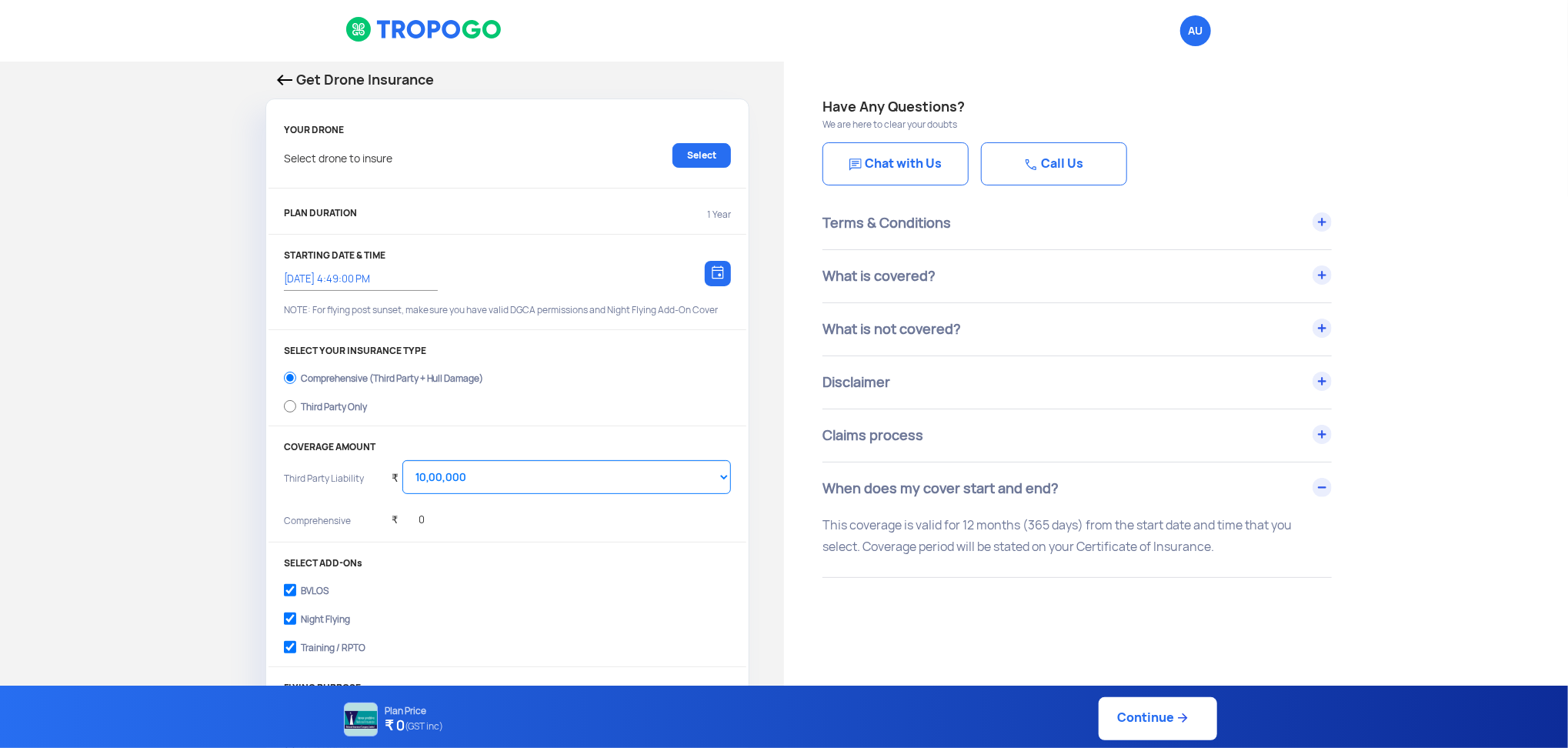
click at [707, 220] on p "1 Year" at bounding box center [719, 214] width 24 height 14
click at [311, 413] on label "Third Party Only" at bounding box center [507, 405] width 447 height 25
click at [296, 413] on input "Third Party Only" at bounding box center [289, 406] width 12 height 22
radio input "true"
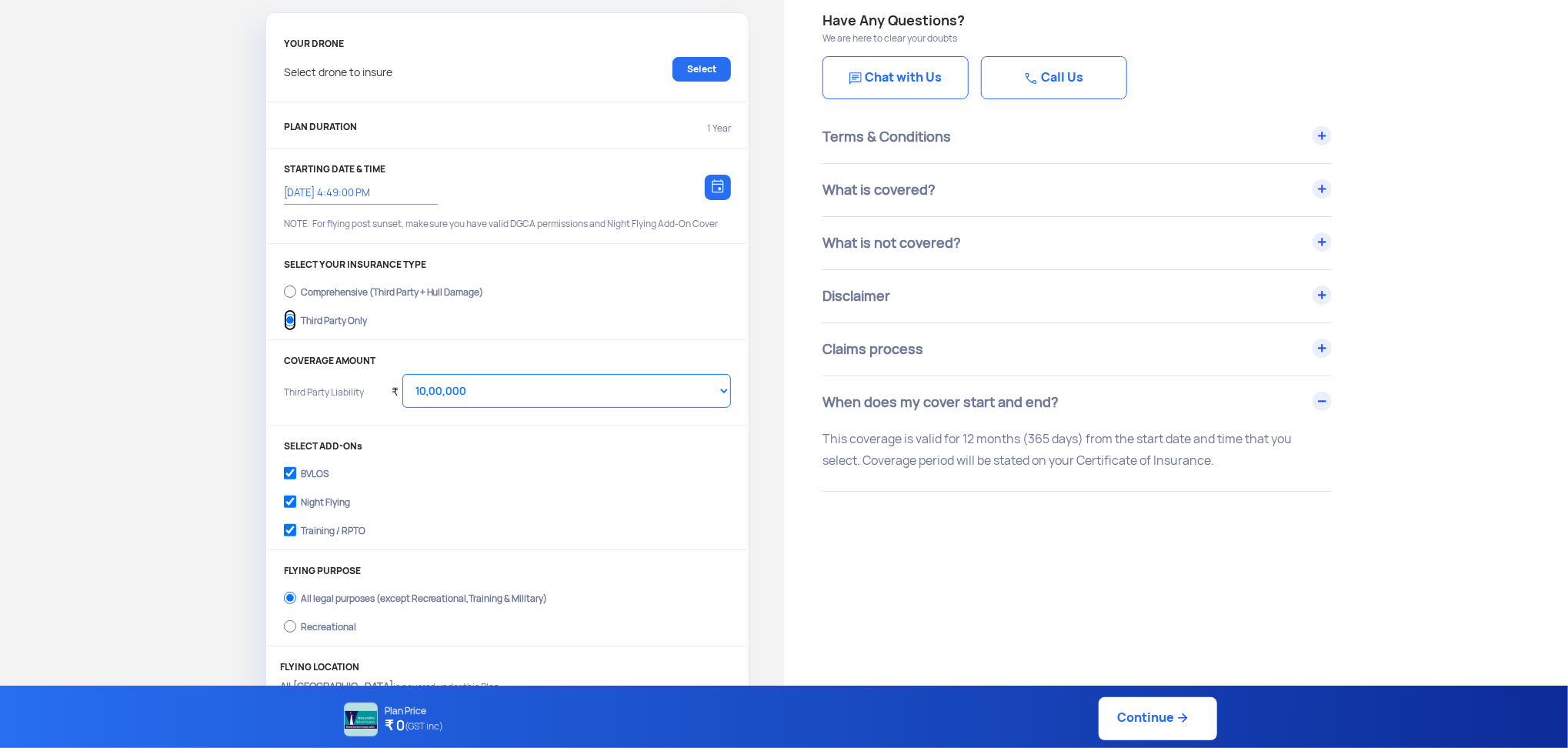
scroll to position [204, 0]
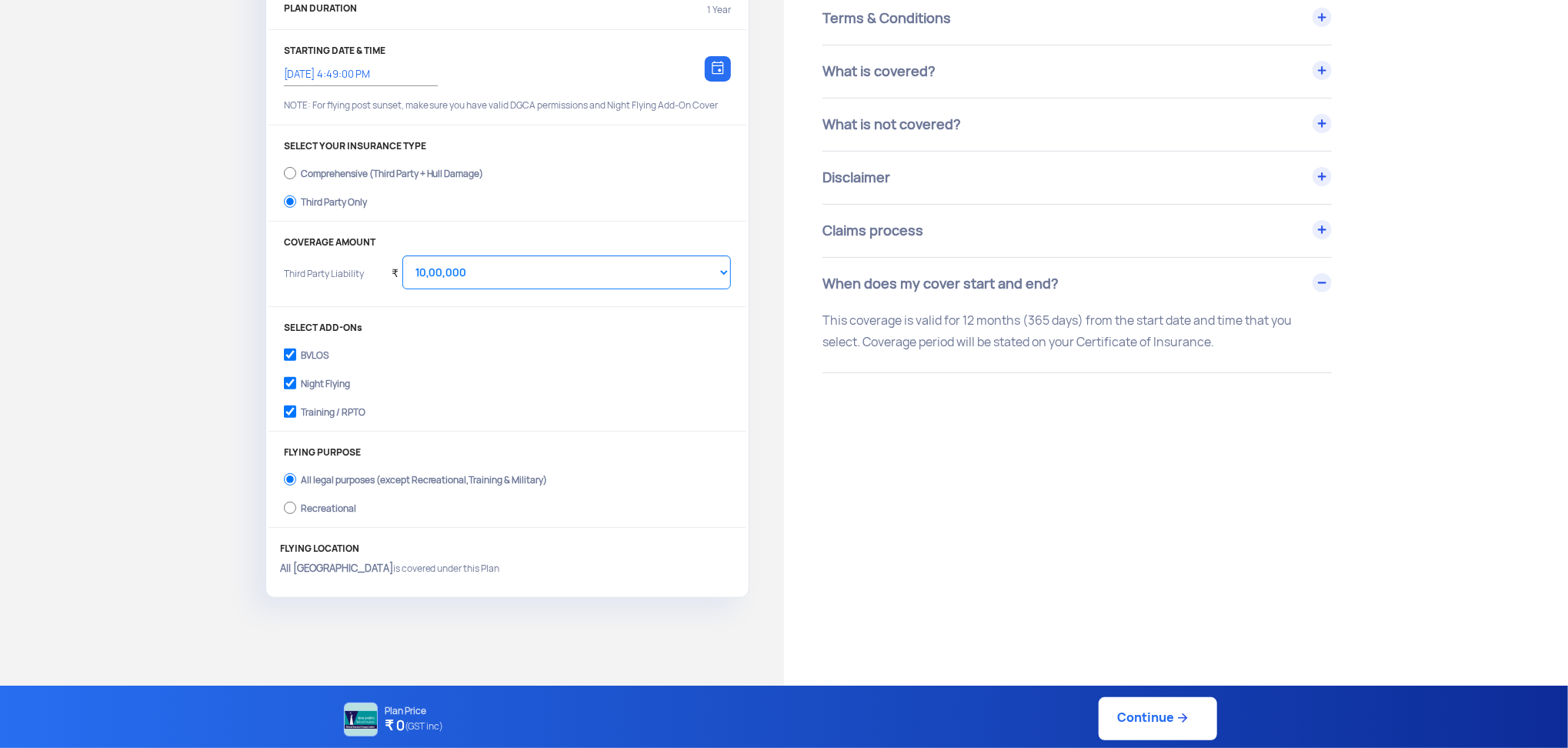
click at [310, 380] on div "Night Flying" at bounding box center [325, 382] width 49 height 6
click at [296, 380] on input "Night Flying" at bounding box center [289, 383] width 12 height 22
checkbox input "false"
click at [311, 356] on div "BVLOS" at bounding box center [314, 353] width 27 height 6
click at [296, 358] on input "BVLOS" at bounding box center [289, 355] width 12 height 22
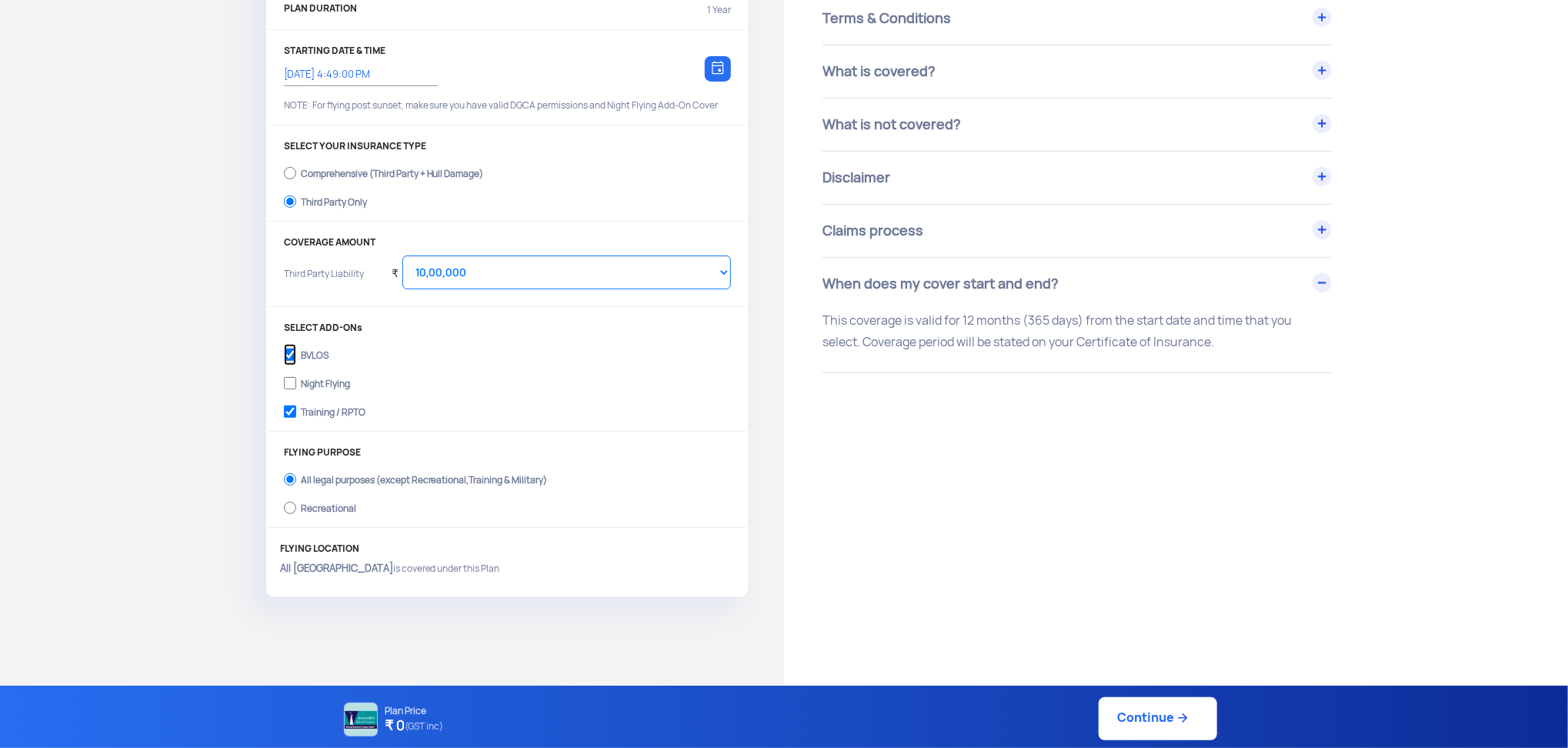
checkbox input "false"
click at [343, 410] on div "Training / RPTO" at bounding box center [333, 410] width 64 height 6
click at [296, 410] on input "Training / RPTO" at bounding box center [289, 411] width 12 height 22
checkbox input "false"
click at [535, 268] on select "Select Amount 20,00,000 25,00,000 30,00,000 35,00,000 40,00,000 45,00,000 50,00…" at bounding box center [566, 273] width 328 height 34
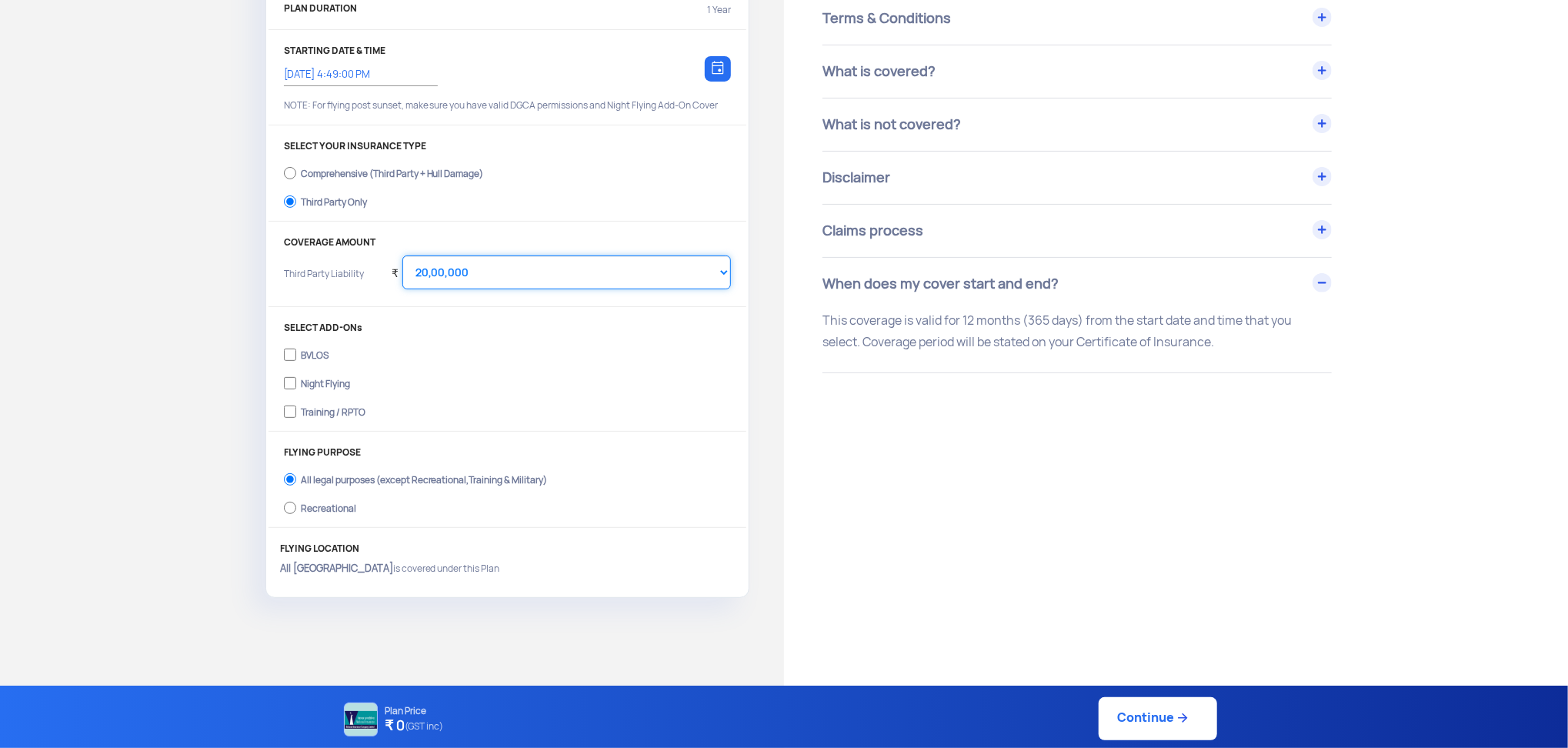
select select "4500000"
click at [402, 256] on select "Select Amount 20,00,000 25,00,000 30,00,000 35,00,000 40,00,000 45,00,000 50,00…" at bounding box center [566, 273] width 328 height 34
click at [619, 275] on select "Select Amount 20,00,000 25,00,000 30,00,000 35,00,000 40,00,000 45,00,000 50,00…" at bounding box center [566, 273] width 328 height 34
click at [323, 180] on label "Comprehensive (Third Party + Hull Damage)" at bounding box center [507, 171] width 447 height 25
click at [296, 180] on input "Comprehensive (Third Party + Hull Damage)" at bounding box center [289, 173] width 12 height 22
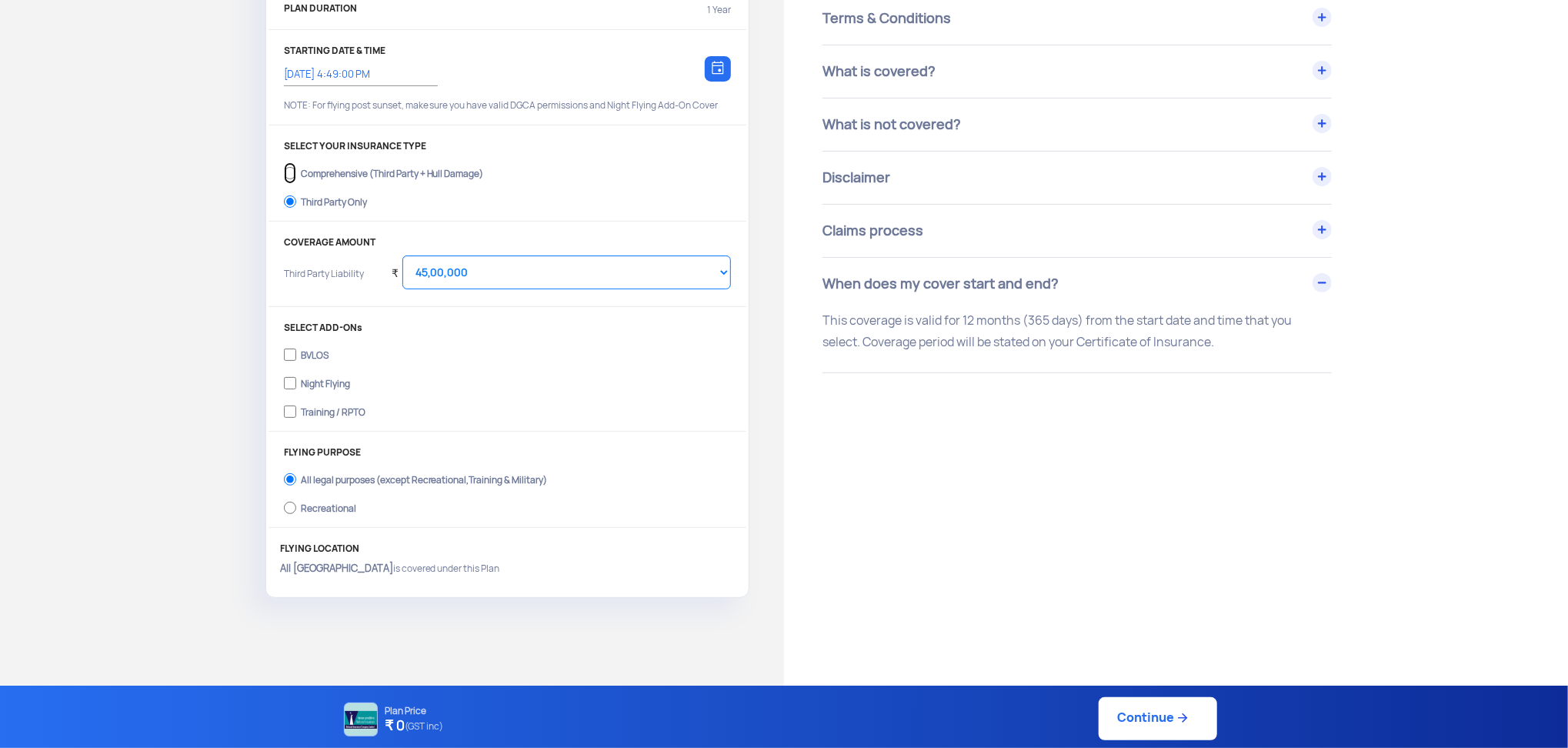
radio input "true"
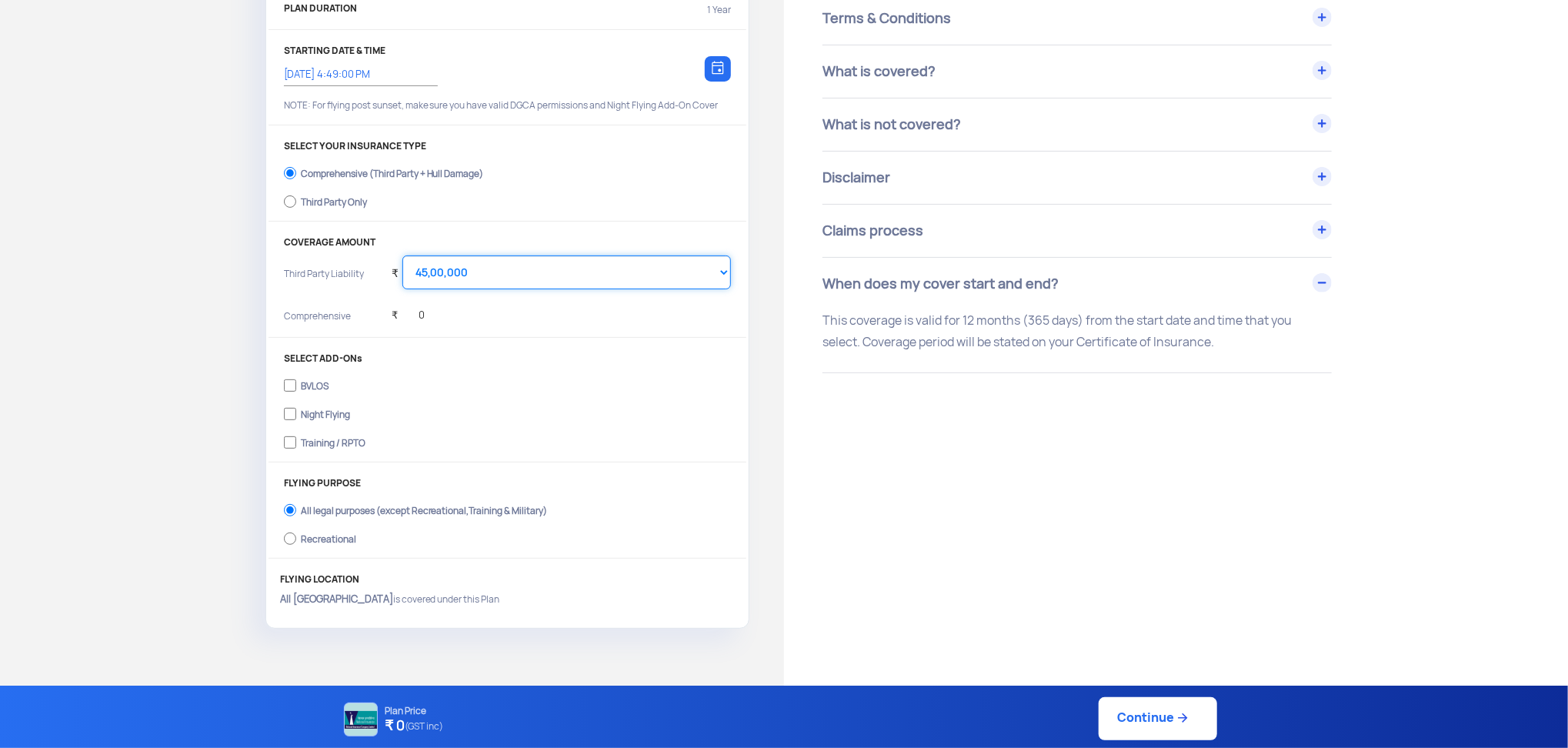
click at [503, 266] on select "Select Amount 10,00,000 15,00,000 20,00,000 25,00,000 30,00,000 35,00,000 40,00…" at bounding box center [566, 273] width 328 height 34
select select "1000000"
click at [402, 256] on select "Select Amount 10,00,000 15,00,000 20,00,000 25,00,000 30,00,000 35,00,000 40,00…" at bounding box center [566, 273] width 328 height 34
click at [560, 335] on div "COVERAGE AMOUNT Third Party Liability ₹ Select Amount 10,00,000 15,00,000 20,00…" at bounding box center [507, 287] width 478 height 101
click at [415, 310] on div "₹ 0" at bounding box center [408, 311] width 33 height 43
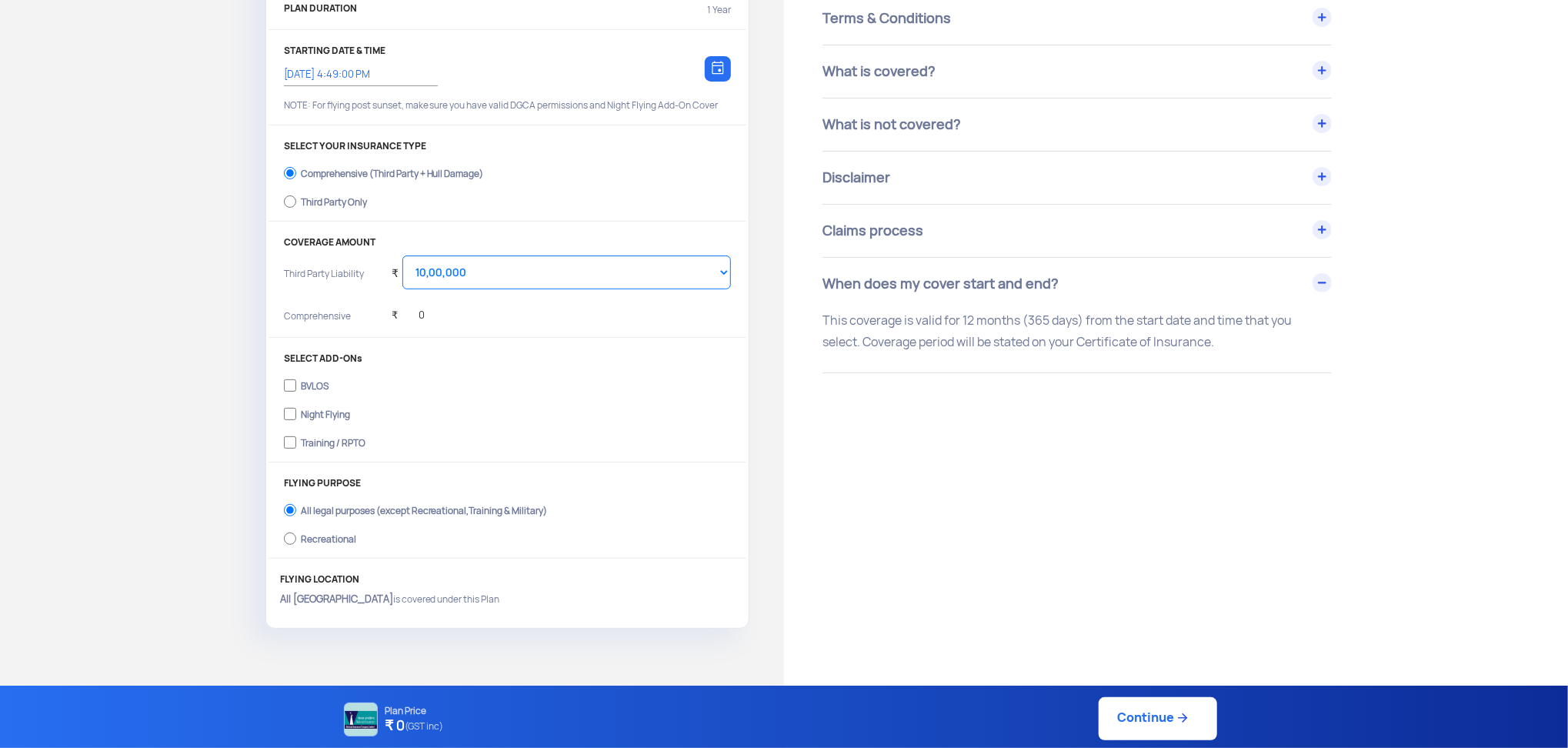
click at [415, 310] on div "₹ 0" at bounding box center [408, 311] width 33 height 43
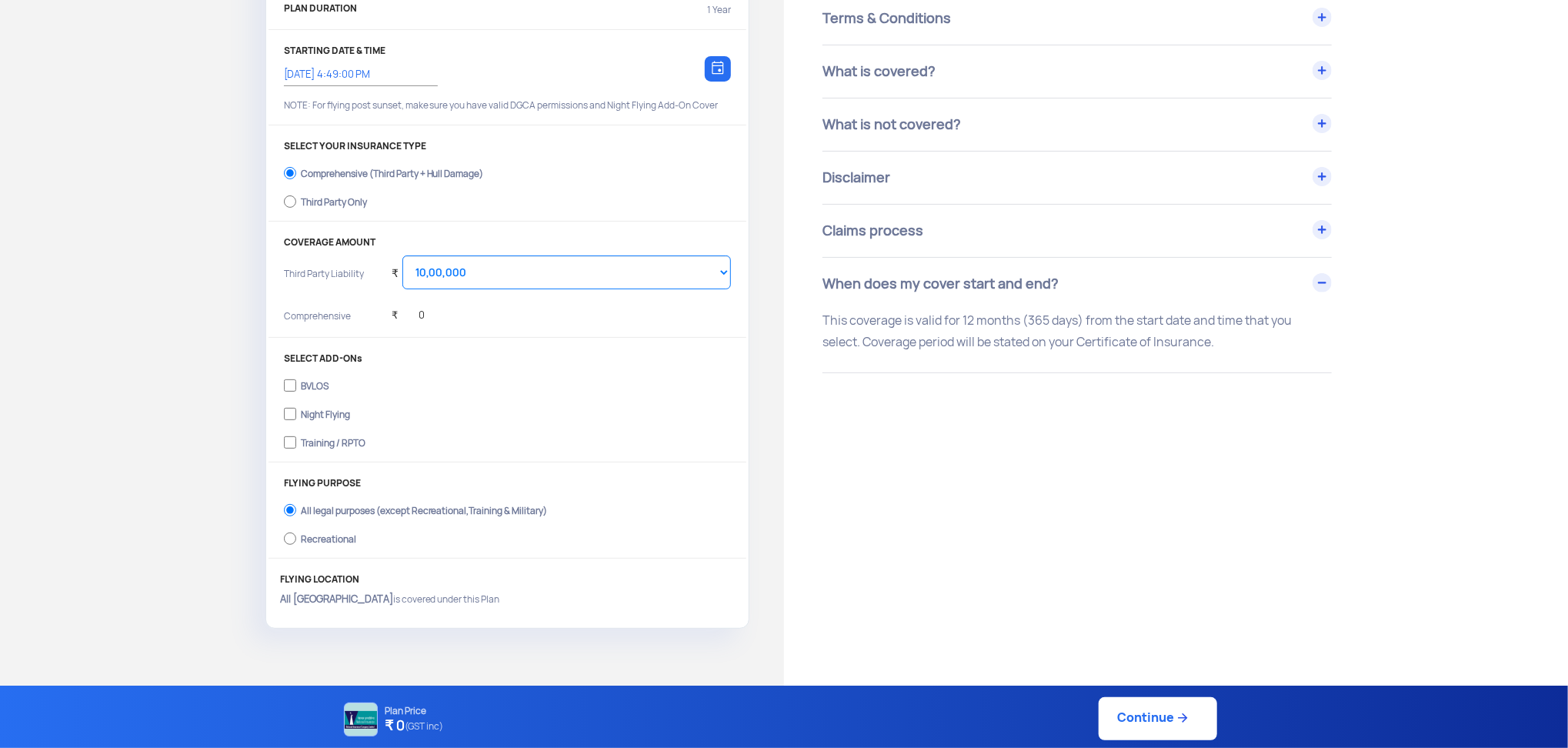
click at [499, 429] on label "Training / RPTO" at bounding box center [507, 441] width 447 height 25
click at [296, 432] on input "Training / RPTO" at bounding box center [289, 442] width 12 height 22
checkbox input "true"
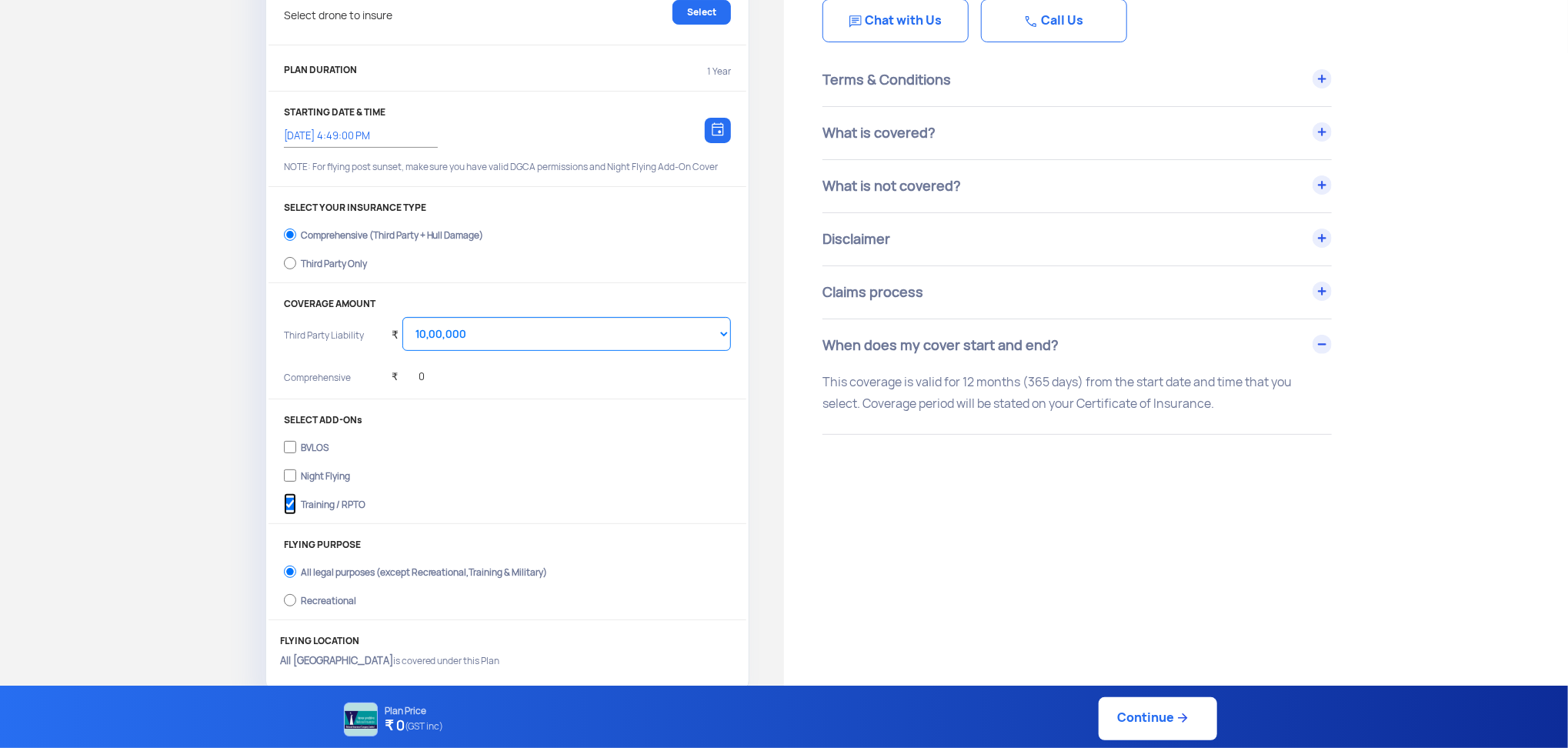
scroll to position [0, 0]
